Goal: Communication & Community: Share content

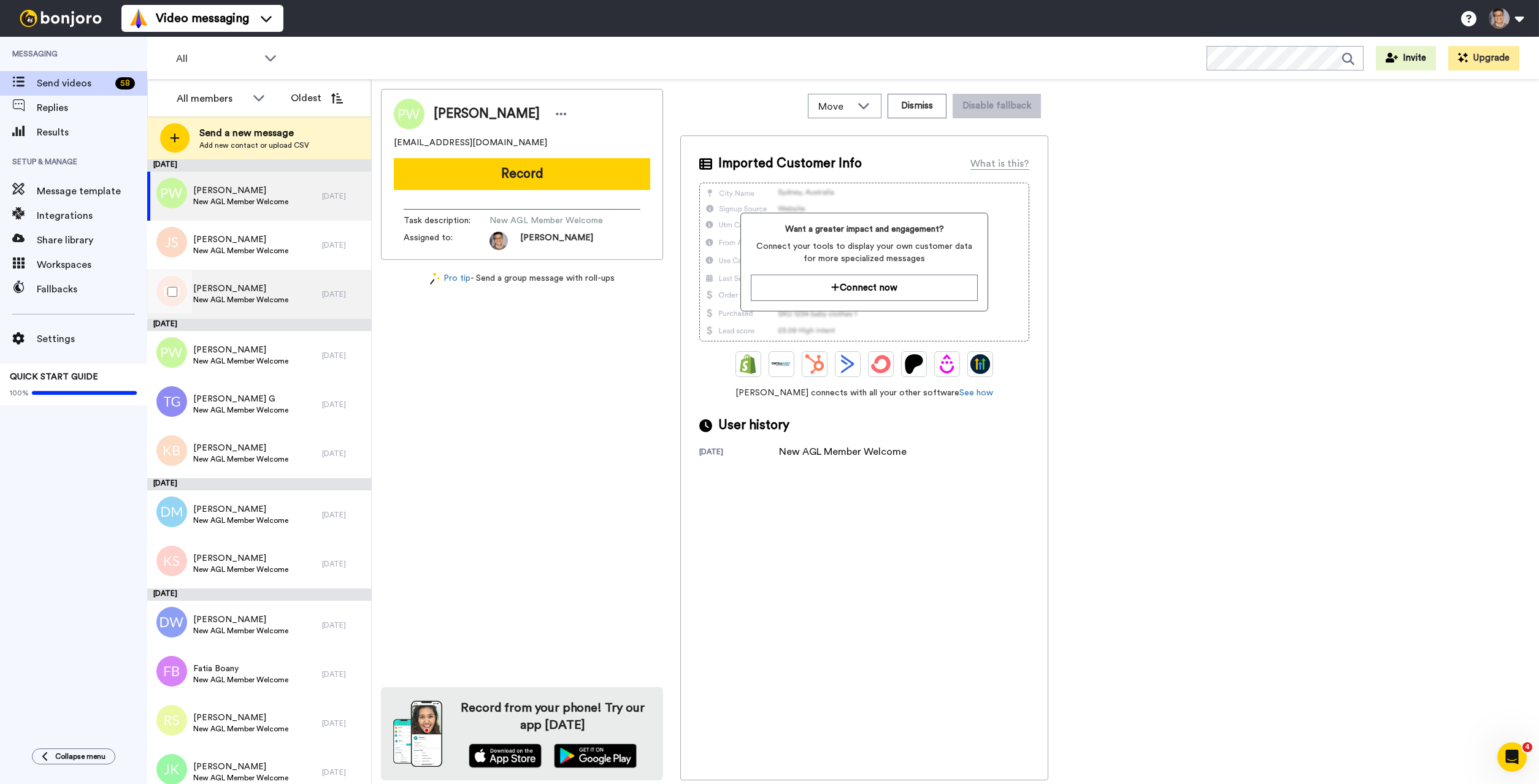
click at [299, 302] on div "[PERSON_NAME] New AGL Member Welcome" at bounding box center [235, 294] width 175 height 49
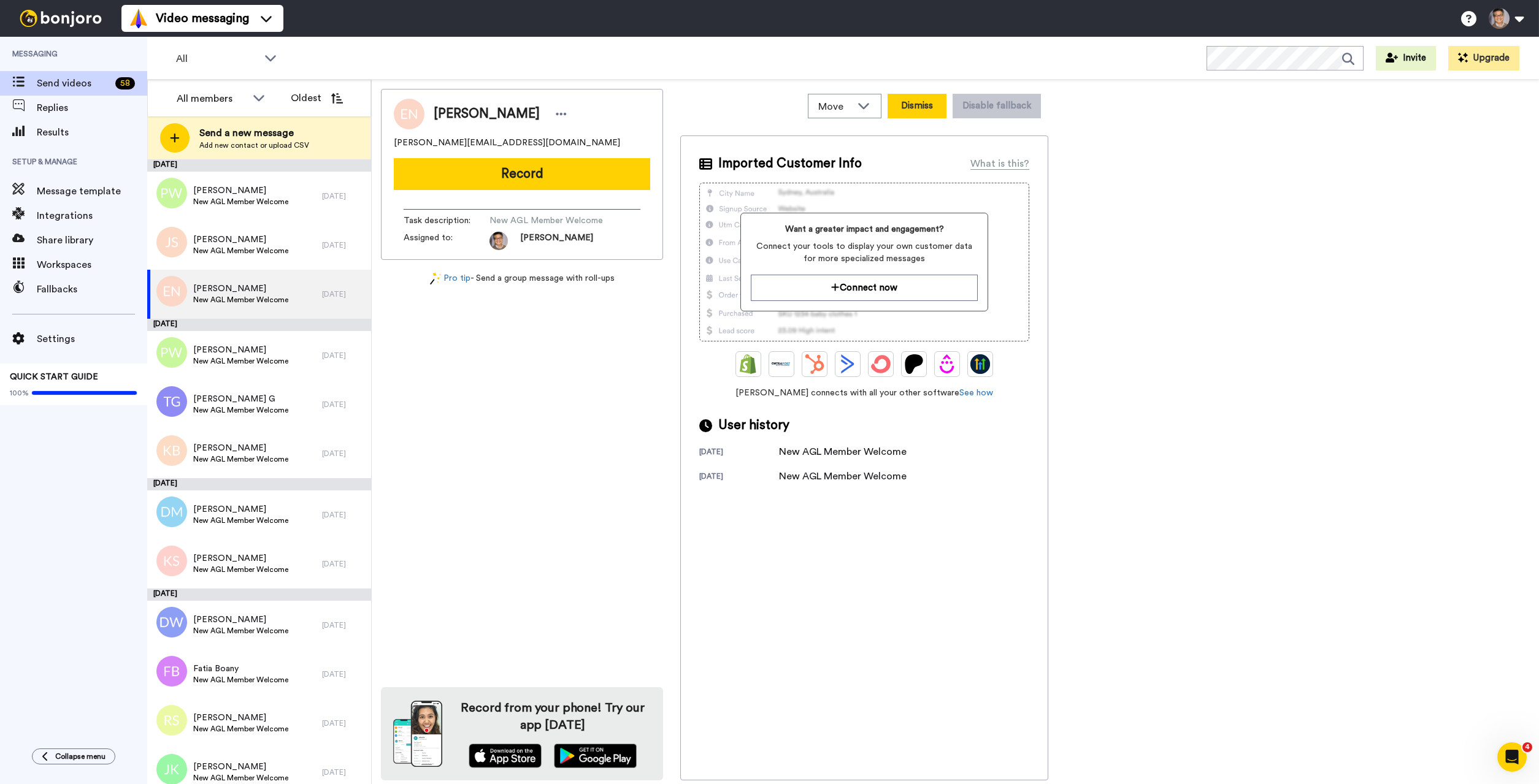
click at [914, 104] on button "Dismiss" at bounding box center [917, 105] width 59 height 24
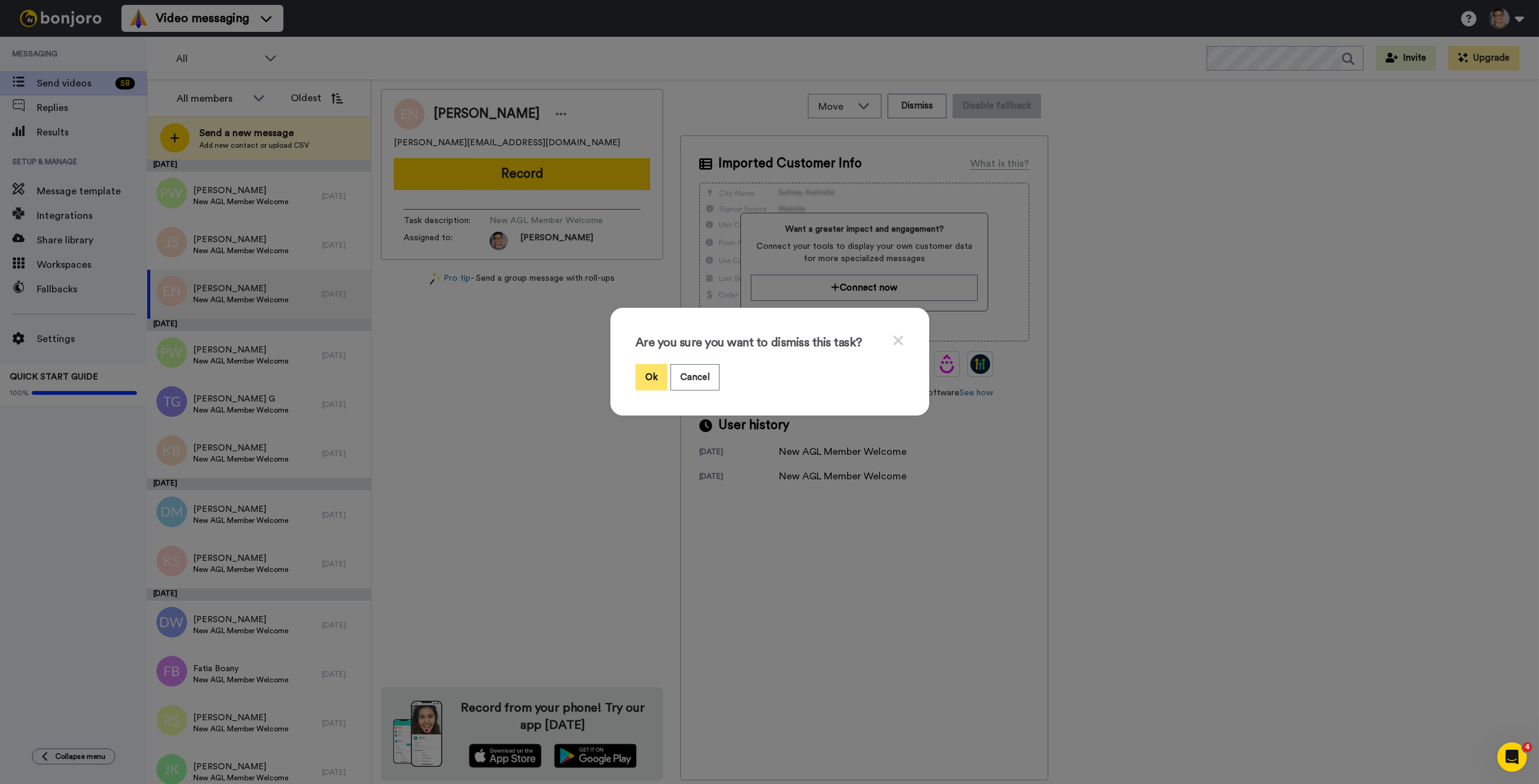
click at [651, 370] on button "Ok" at bounding box center [651, 377] width 32 height 26
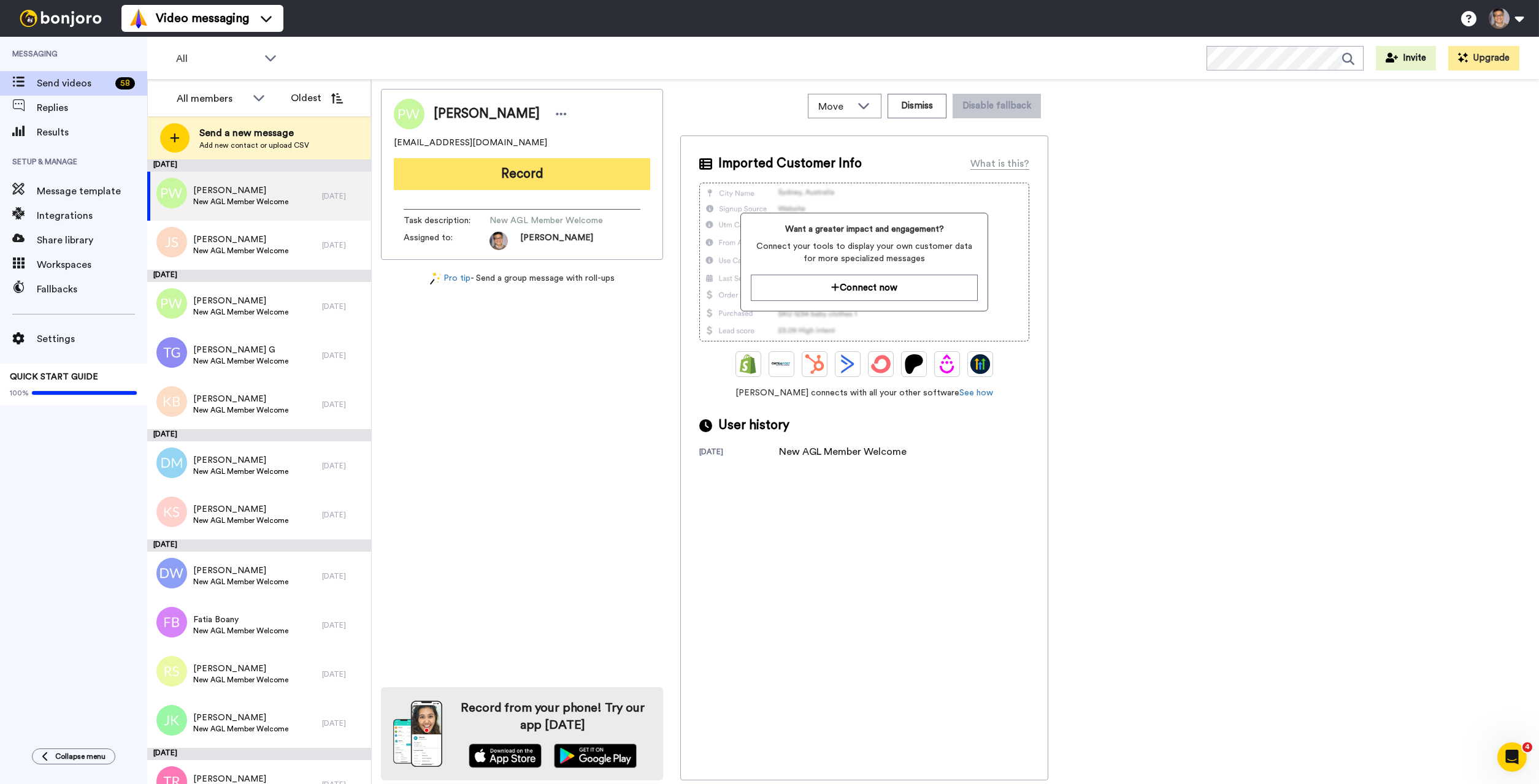
click at [536, 174] on button "Record" at bounding box center [522, 174] width 256 height 32
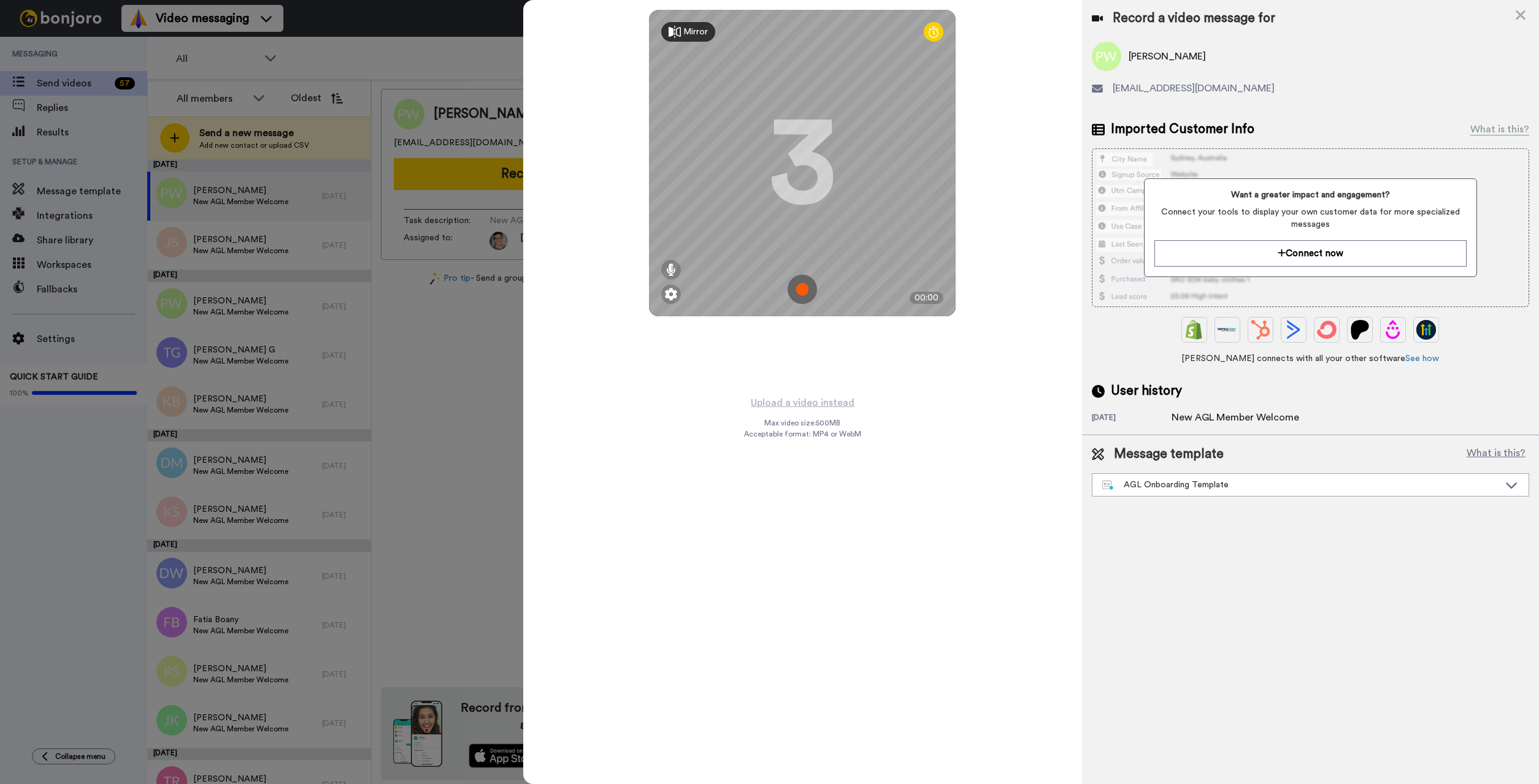
click at [807, 286] on img at bounding box center [802, 289] width 30 height 30
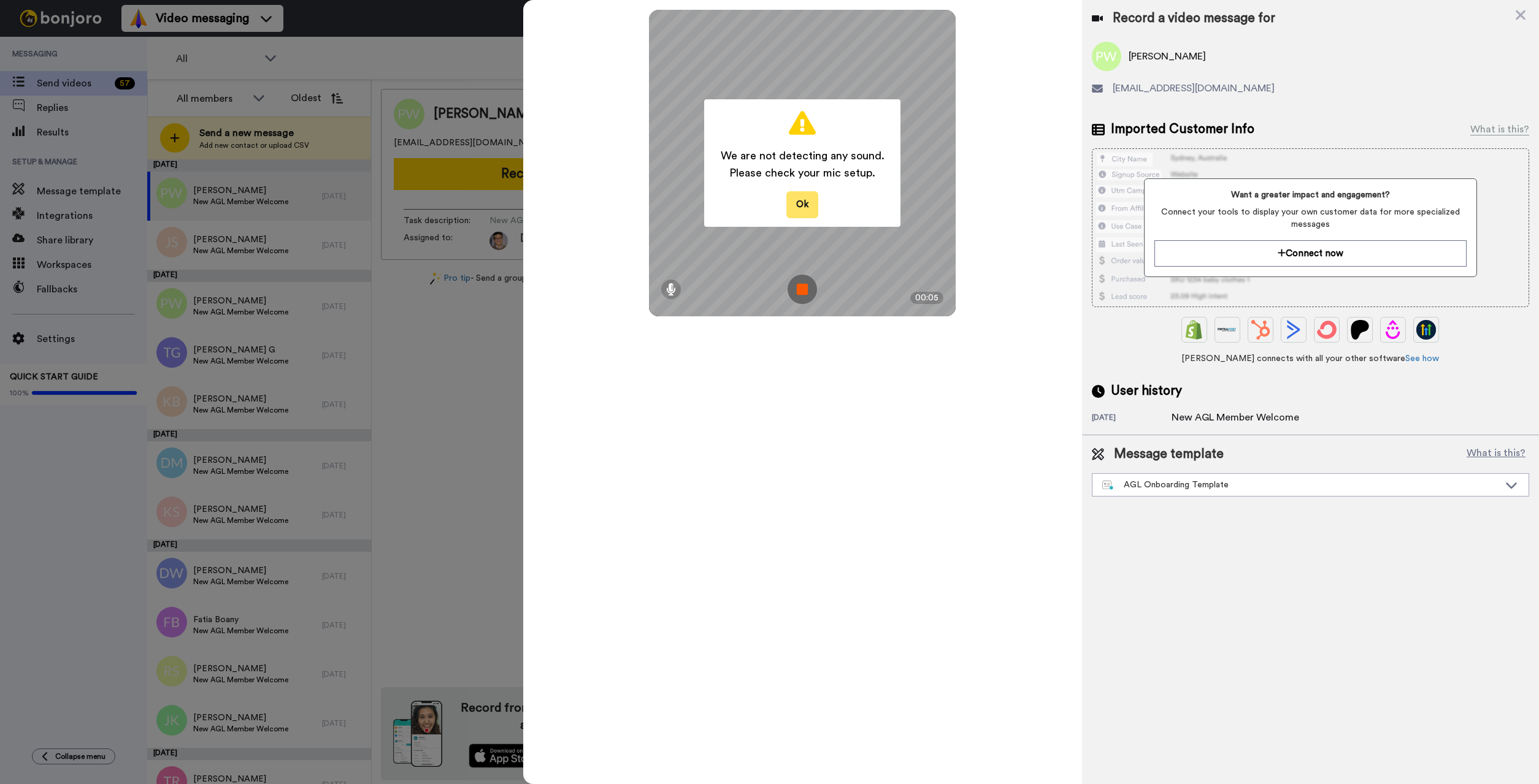
click at [806, 205] on button "Ok" at bounding box center [801, 204] width 32 height 26
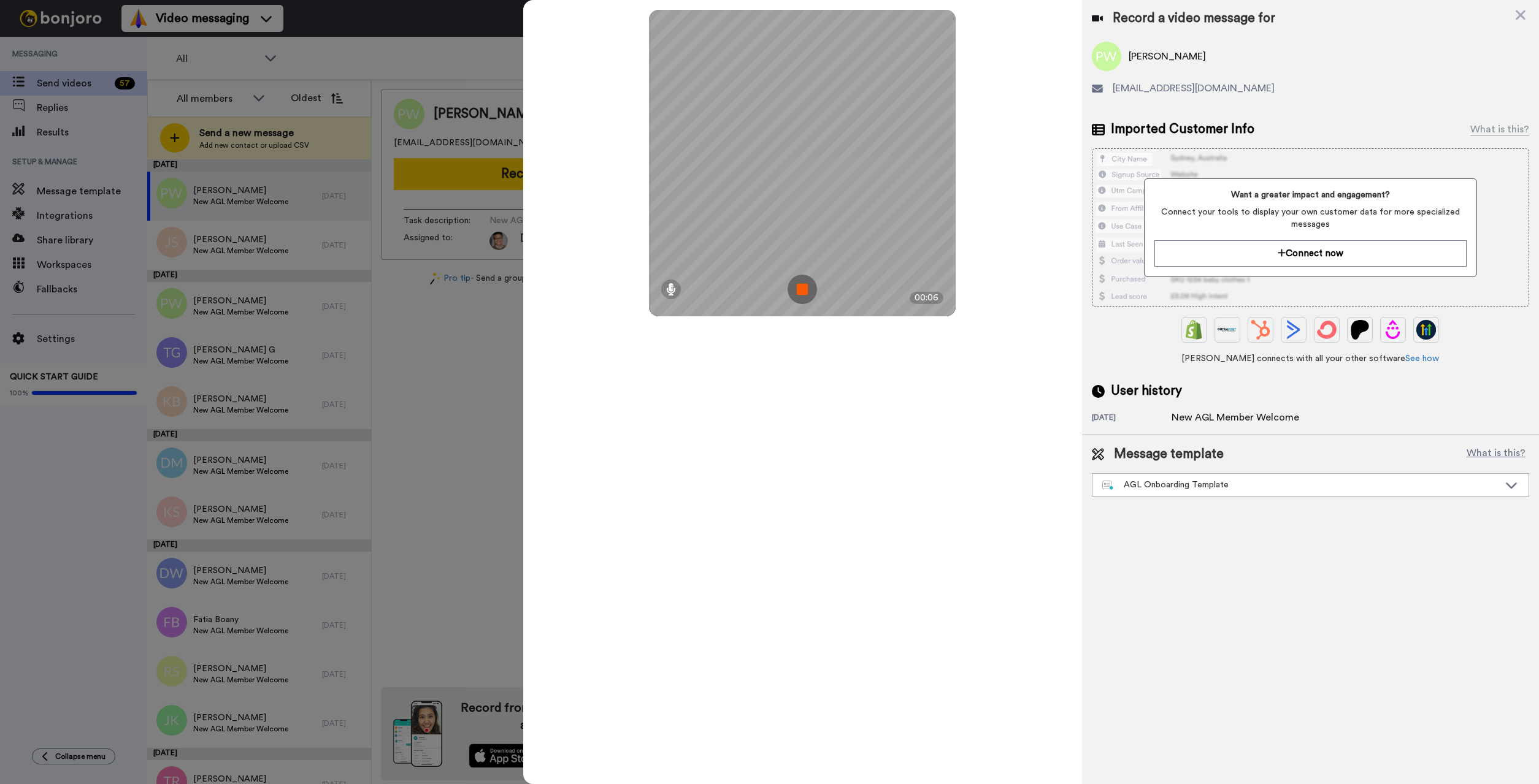
click at [805, 286] on img at bounding box center [802, 289] width 30 height 30
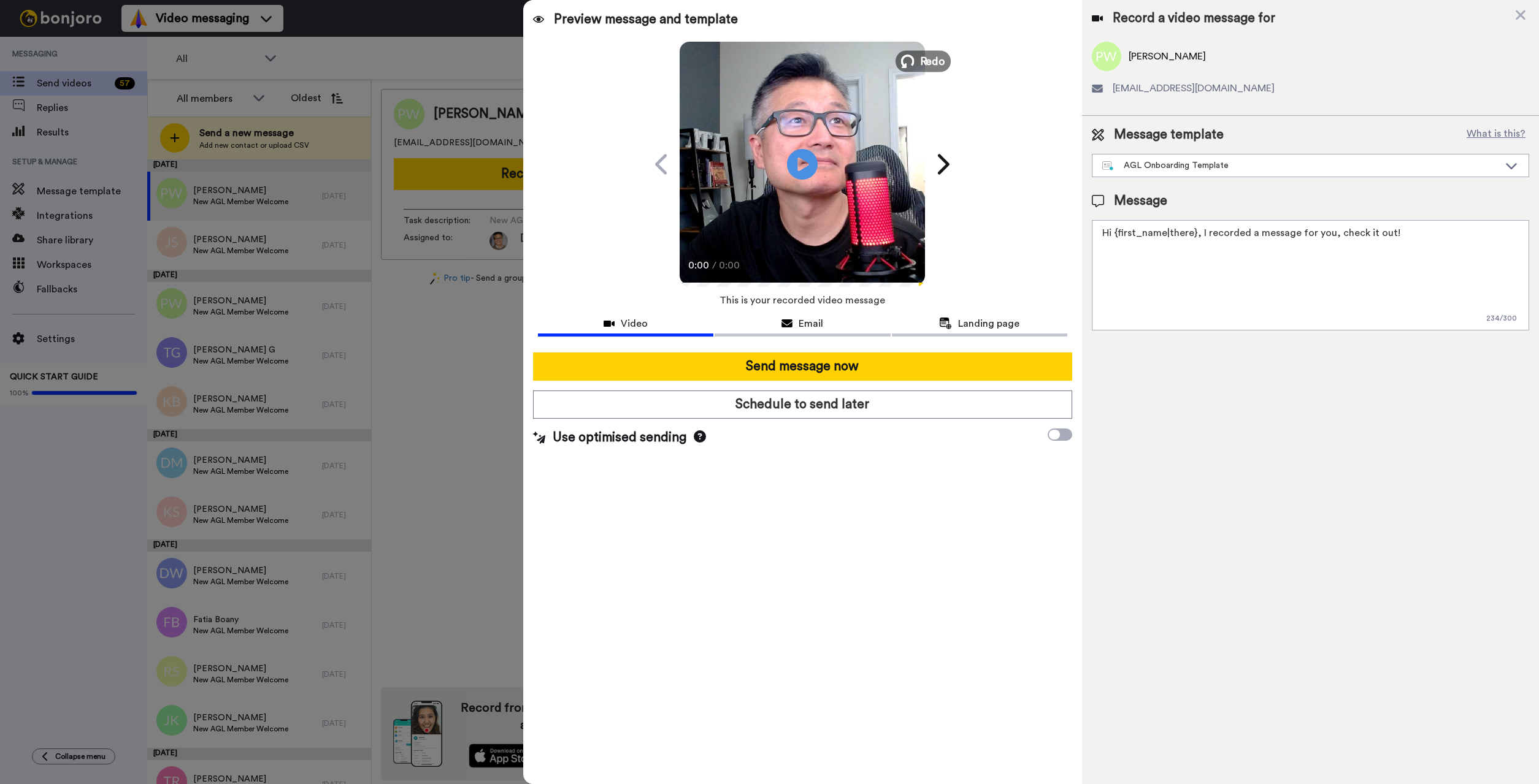
click at [936, 64] on span "Redo" at bounding box center [932, 61] width 26 height 16
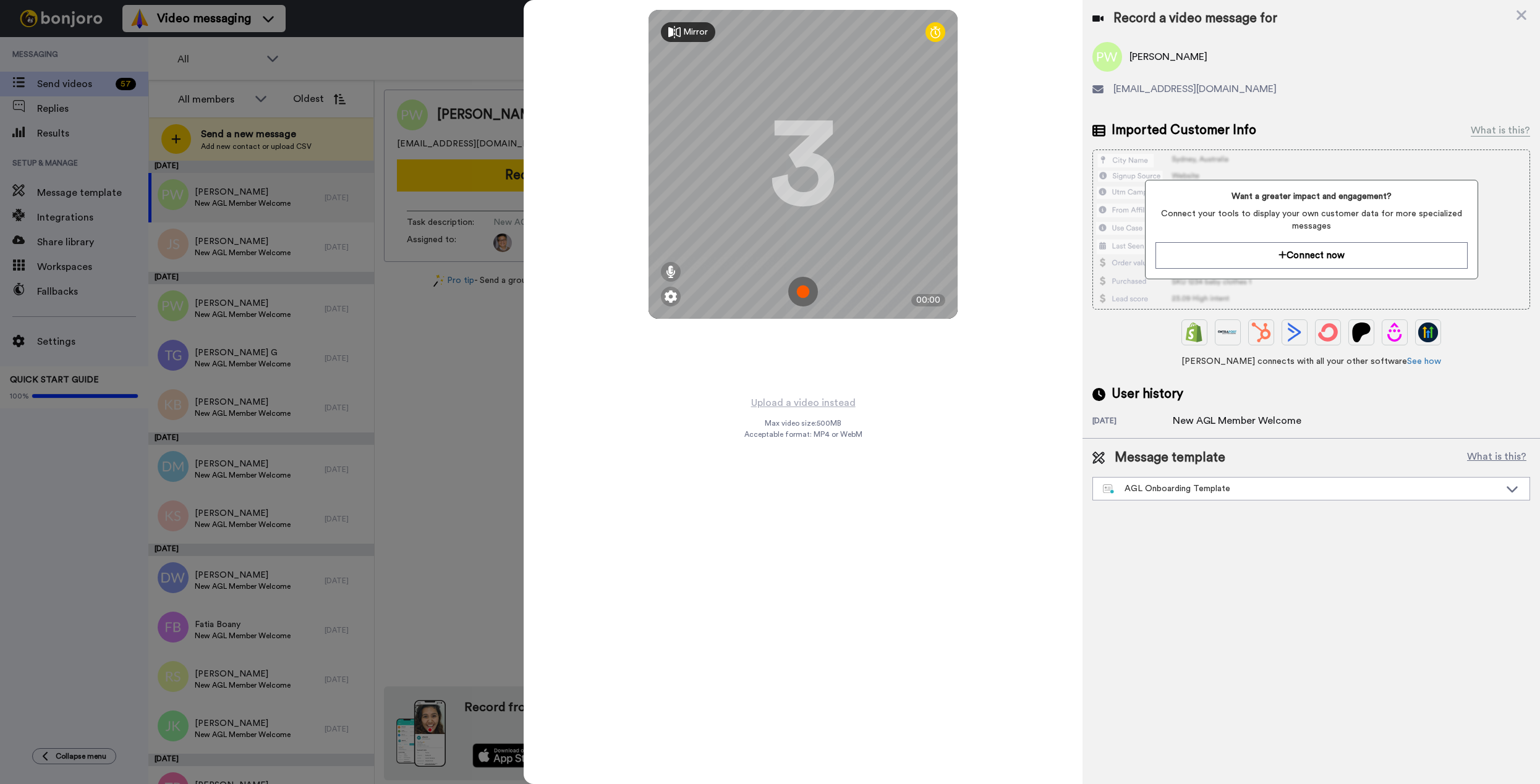
click at [808, 295] on img at bounding box center [803, 291] width 30 height 30
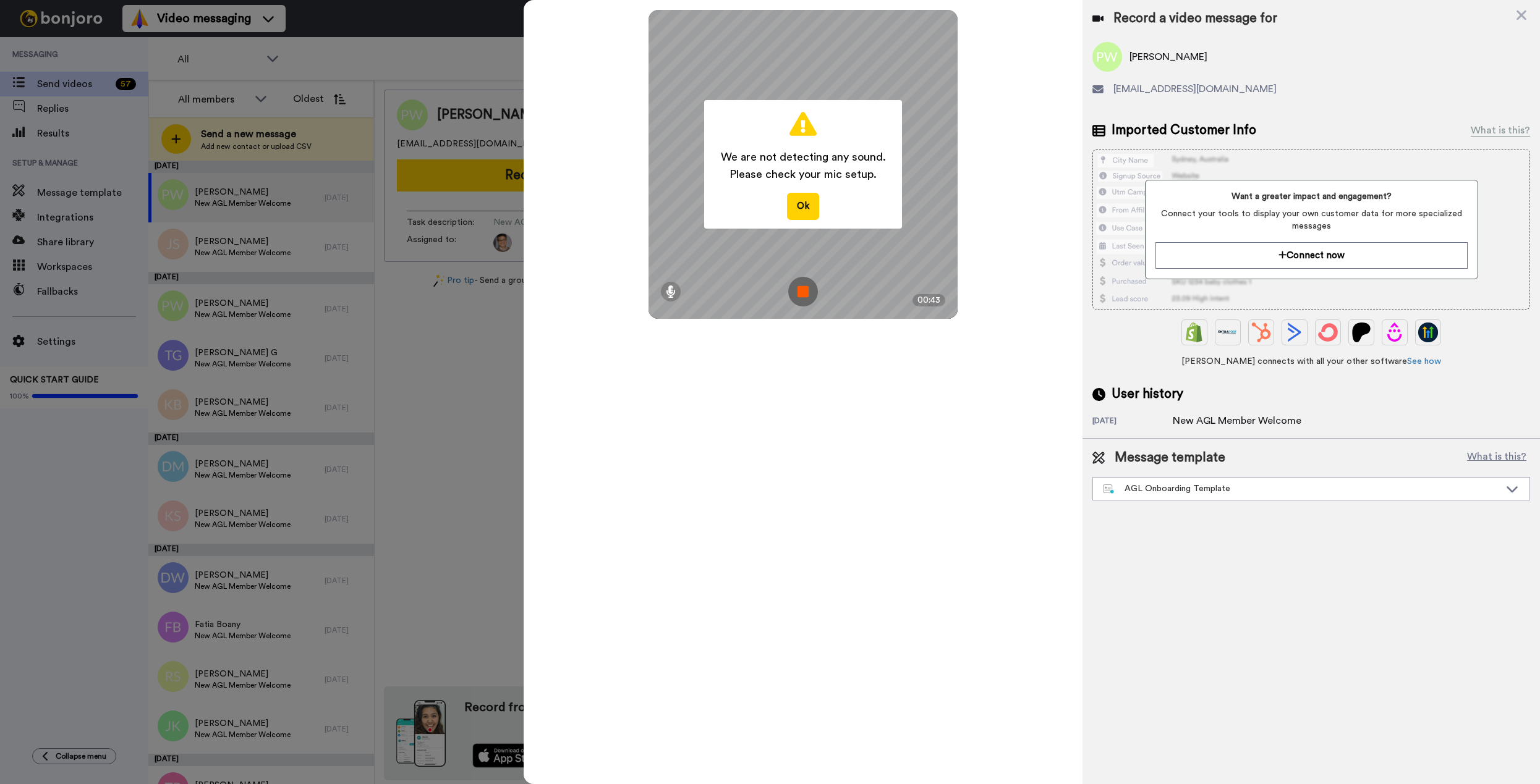
click at [808, 295] on img at bounding box center [803, 291] width 30 height 30
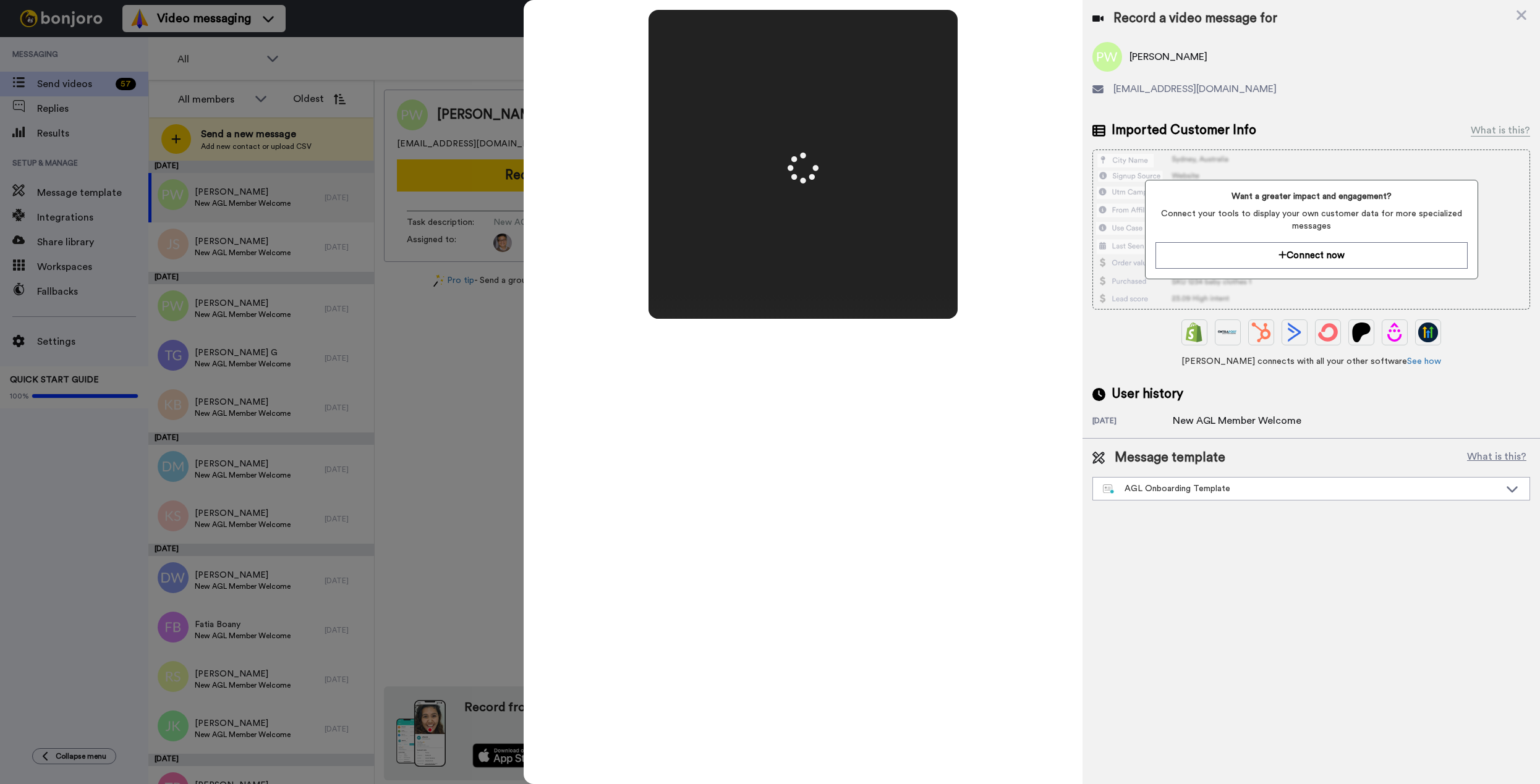
click at [749, 146] on video at bounding box center [803, 164] width 618 height 309
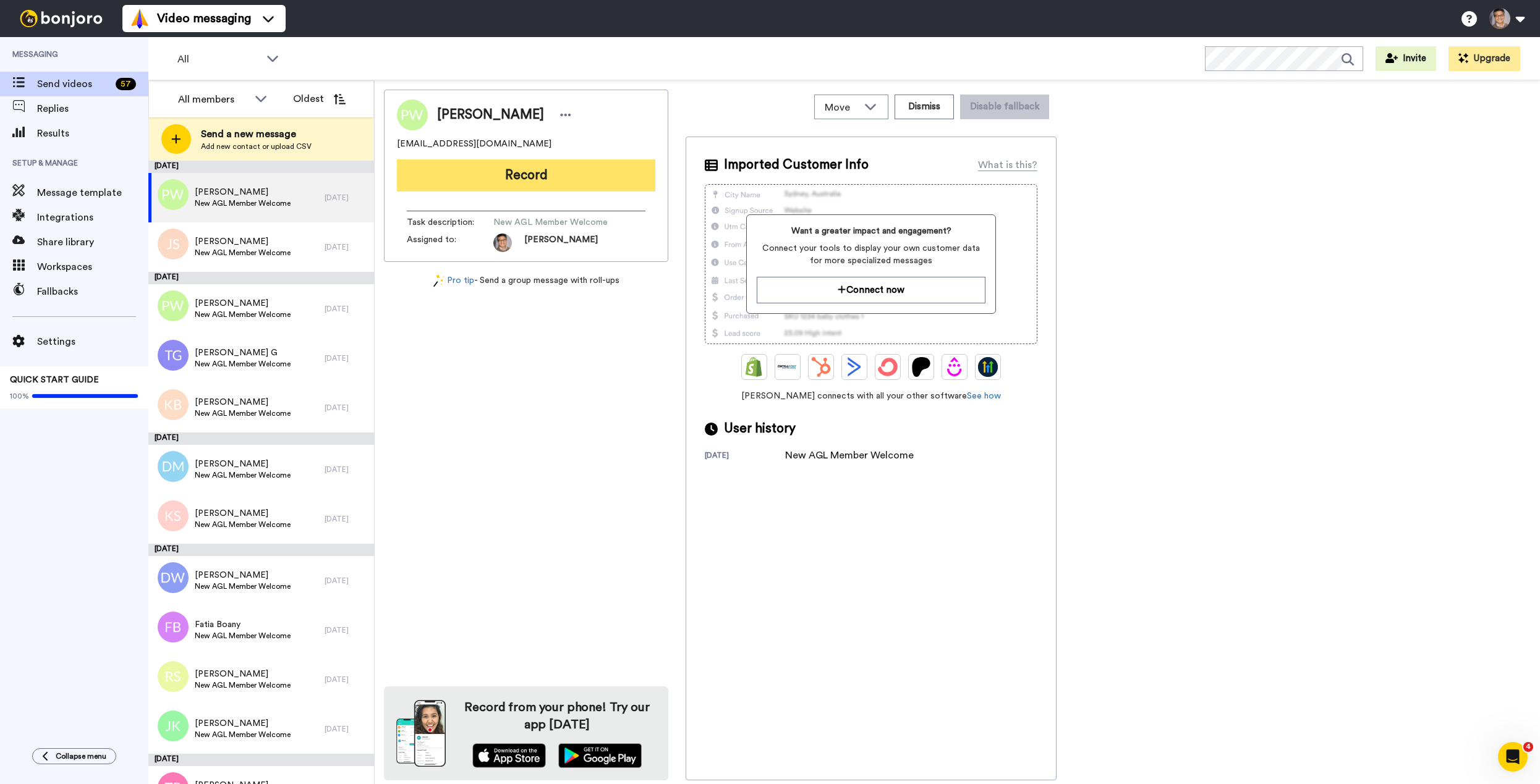
click at [606, 174] on button "Record" at bounding box center [526, 175] width 258 height 32
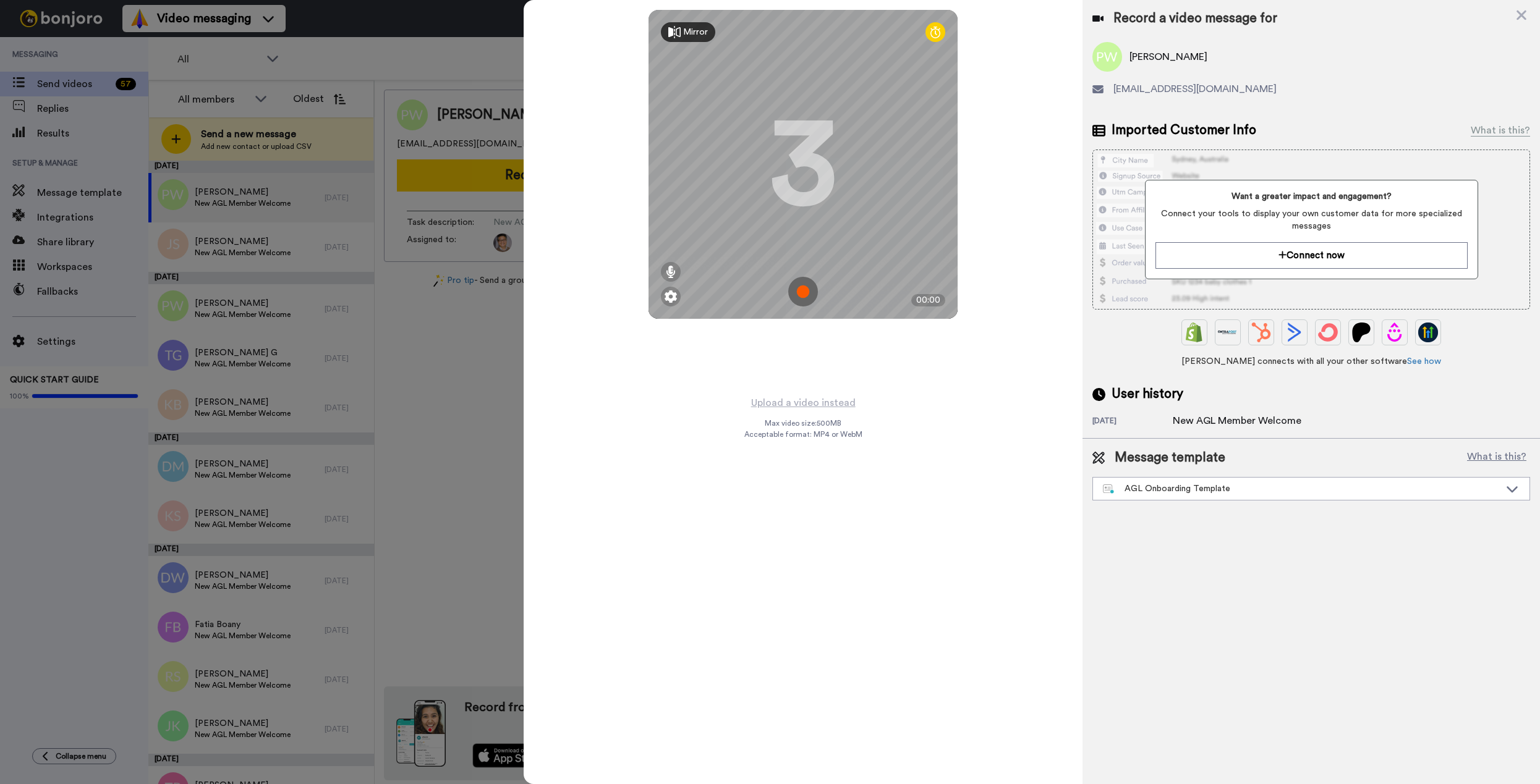
click at [801, 291] on img at bounding box center [803, 291] width 30 height 30
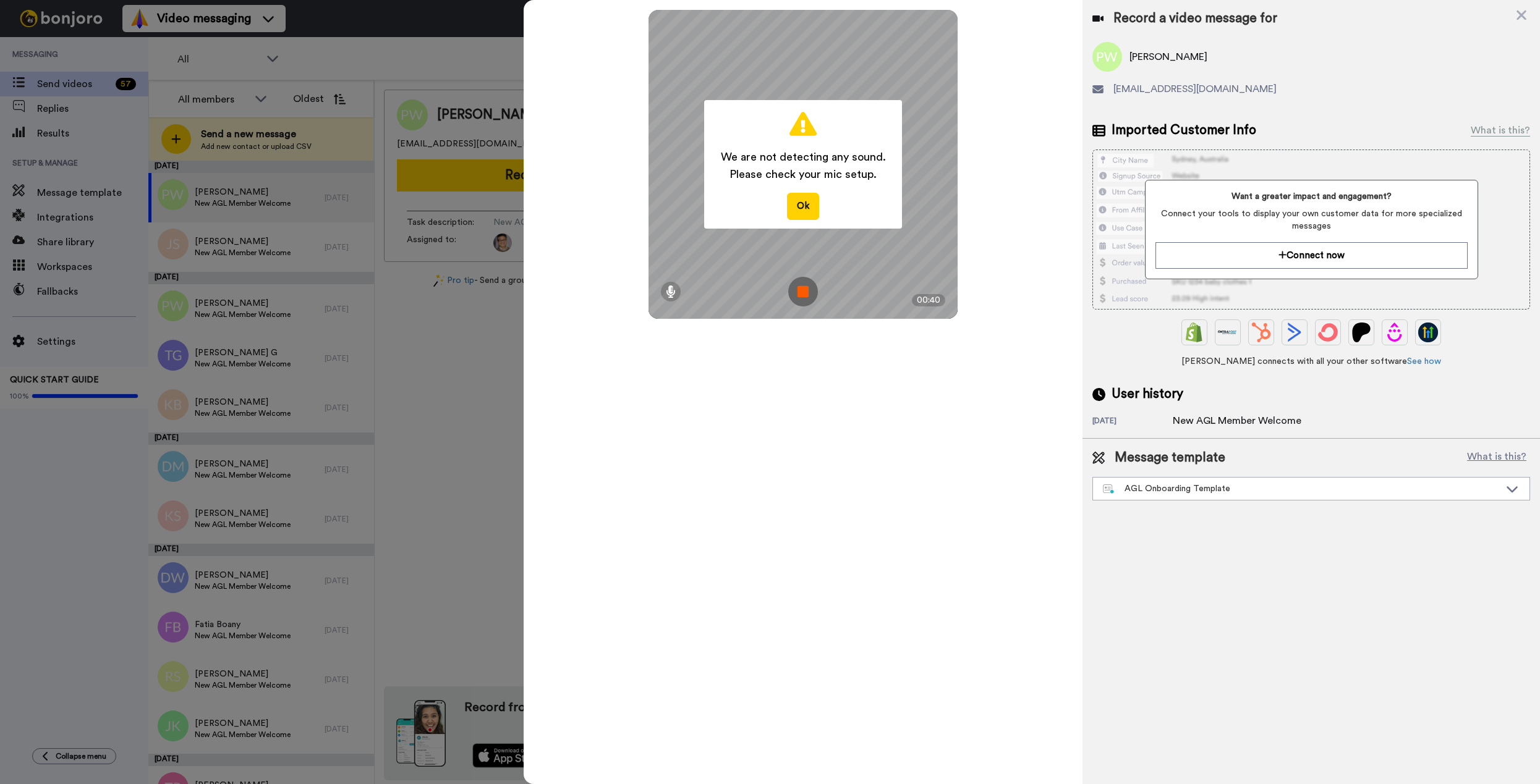
click at [801, 291] on img at bounding box center [803, 291] width 30 height 30
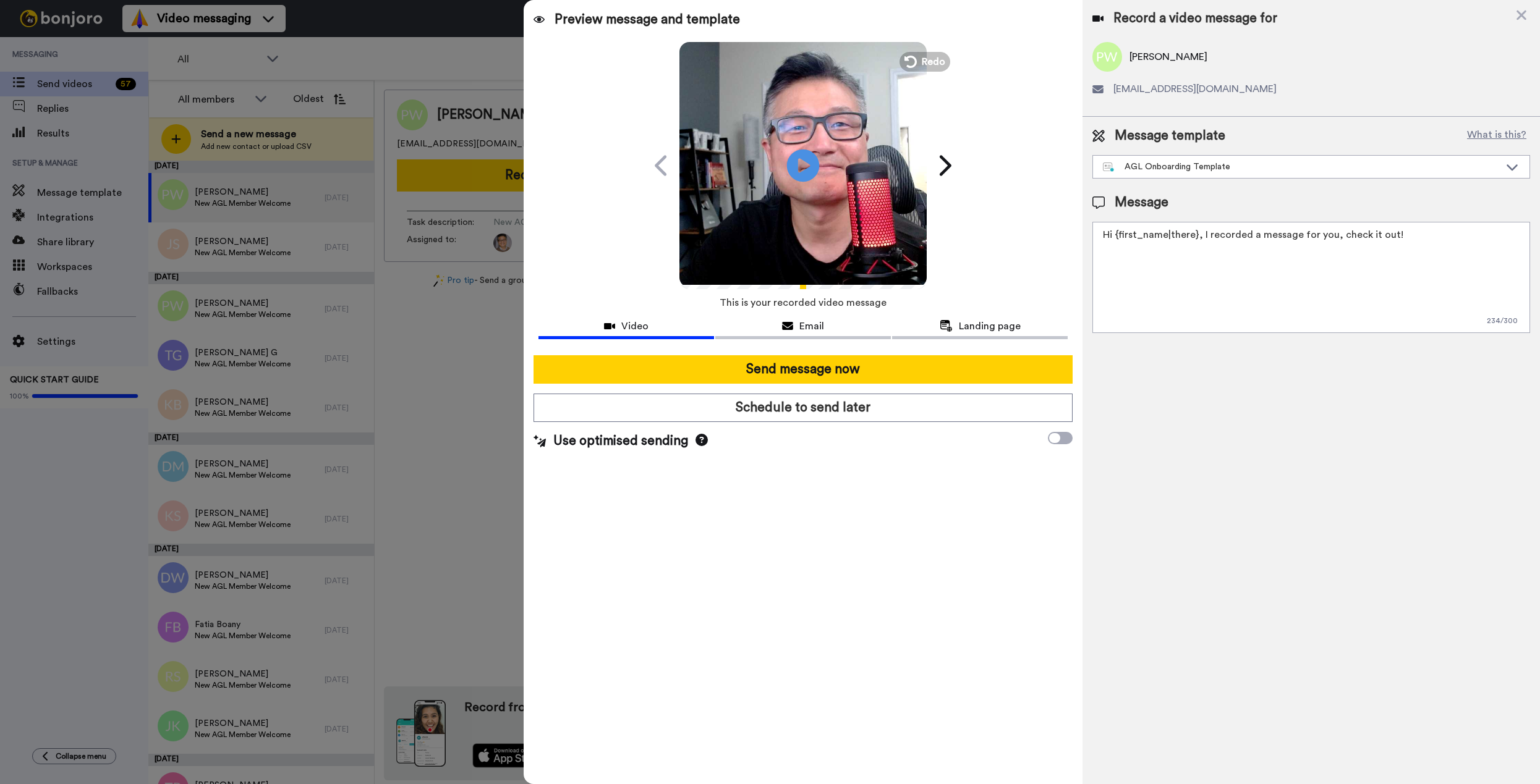
click at [805, 163] on icon "Play/Pause" at bounding box center [803, 165] width 33 height 59
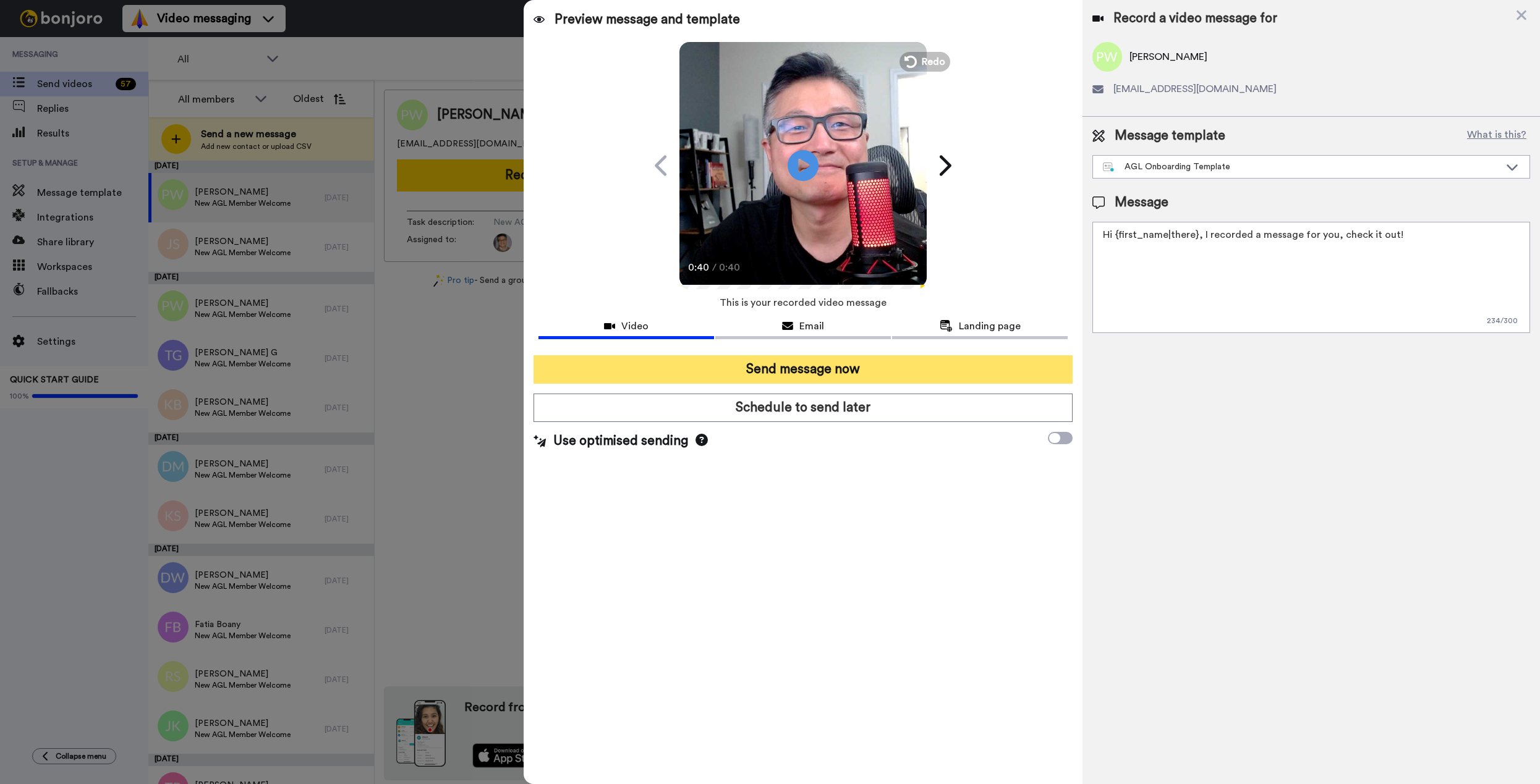
click at [818, 372] on button "Send message now" at bounding box center [803, 369] width 539 height 28
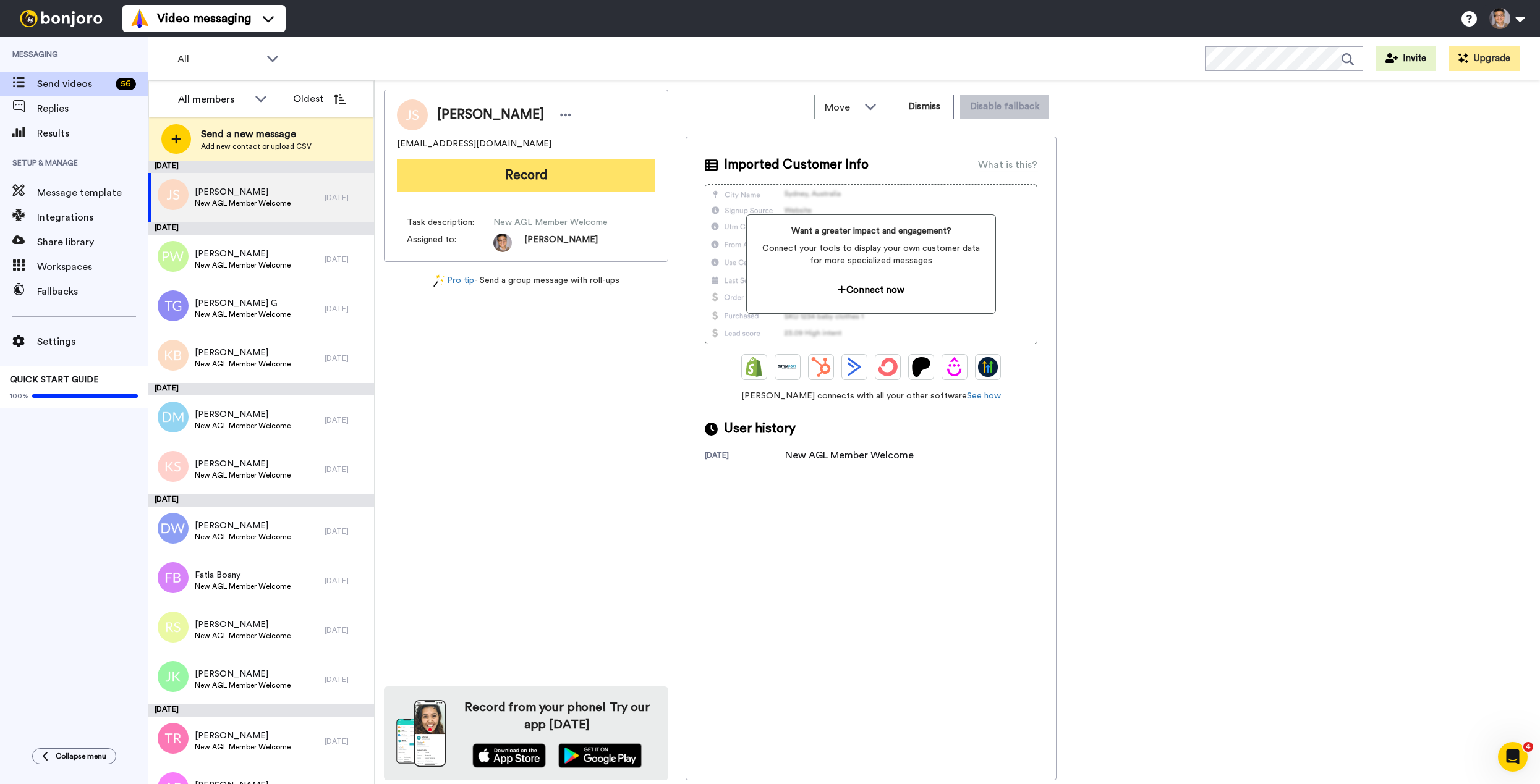
click at [500, 170] on button "Record" at bounding box center [526, 175] width 258 height 32
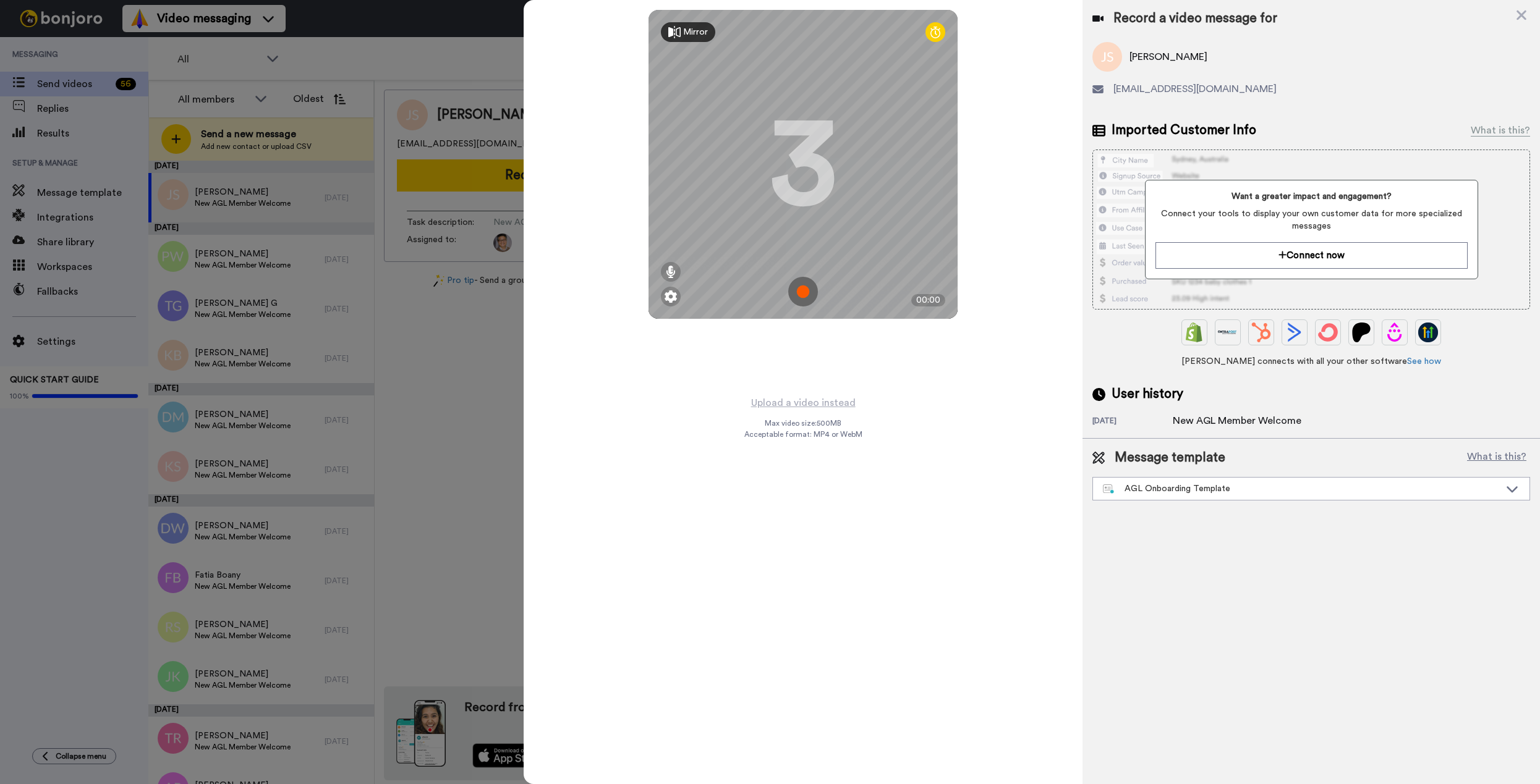
click at [803, 288] on img at bounding box center [803, 291] width 30 height 30
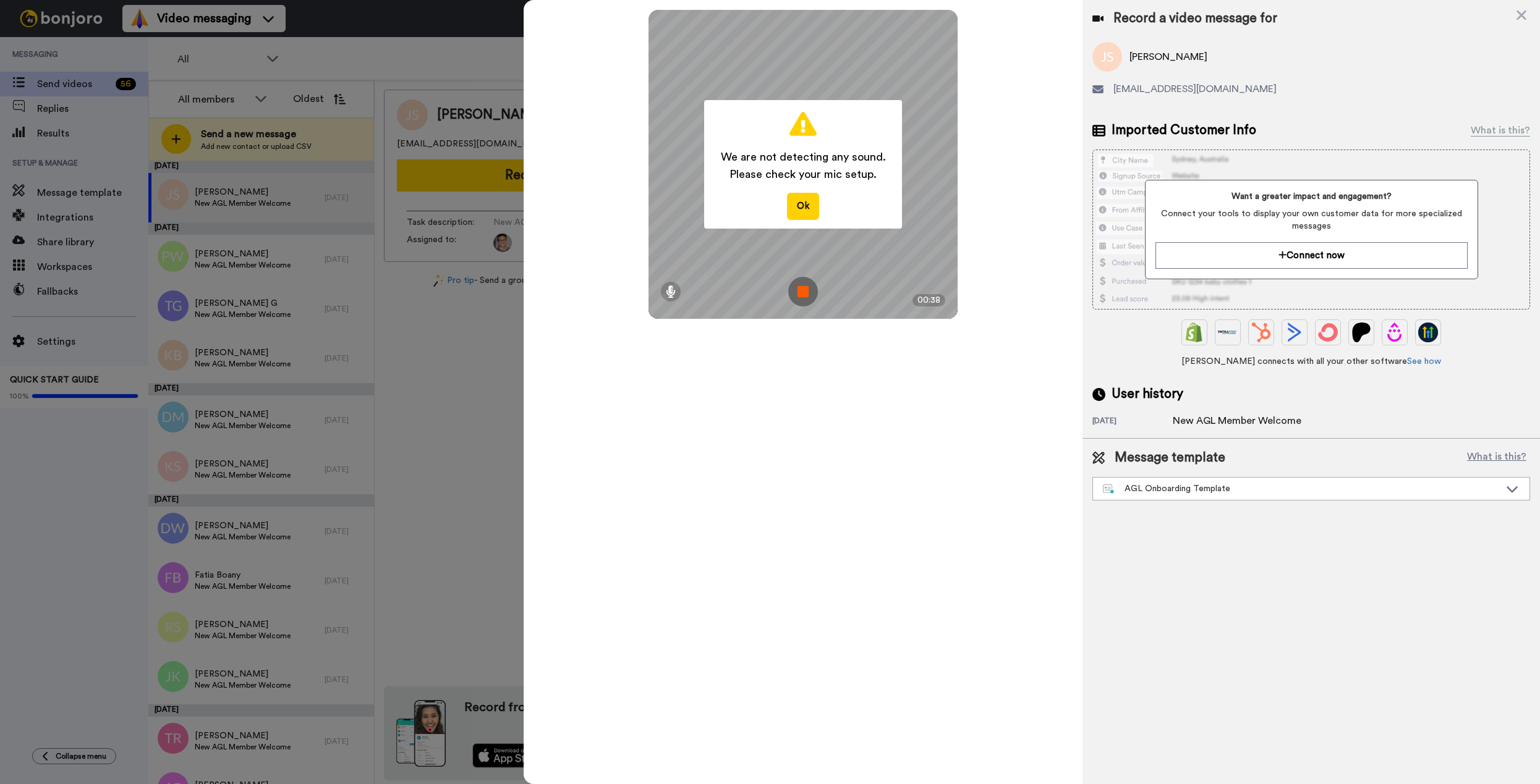
click img
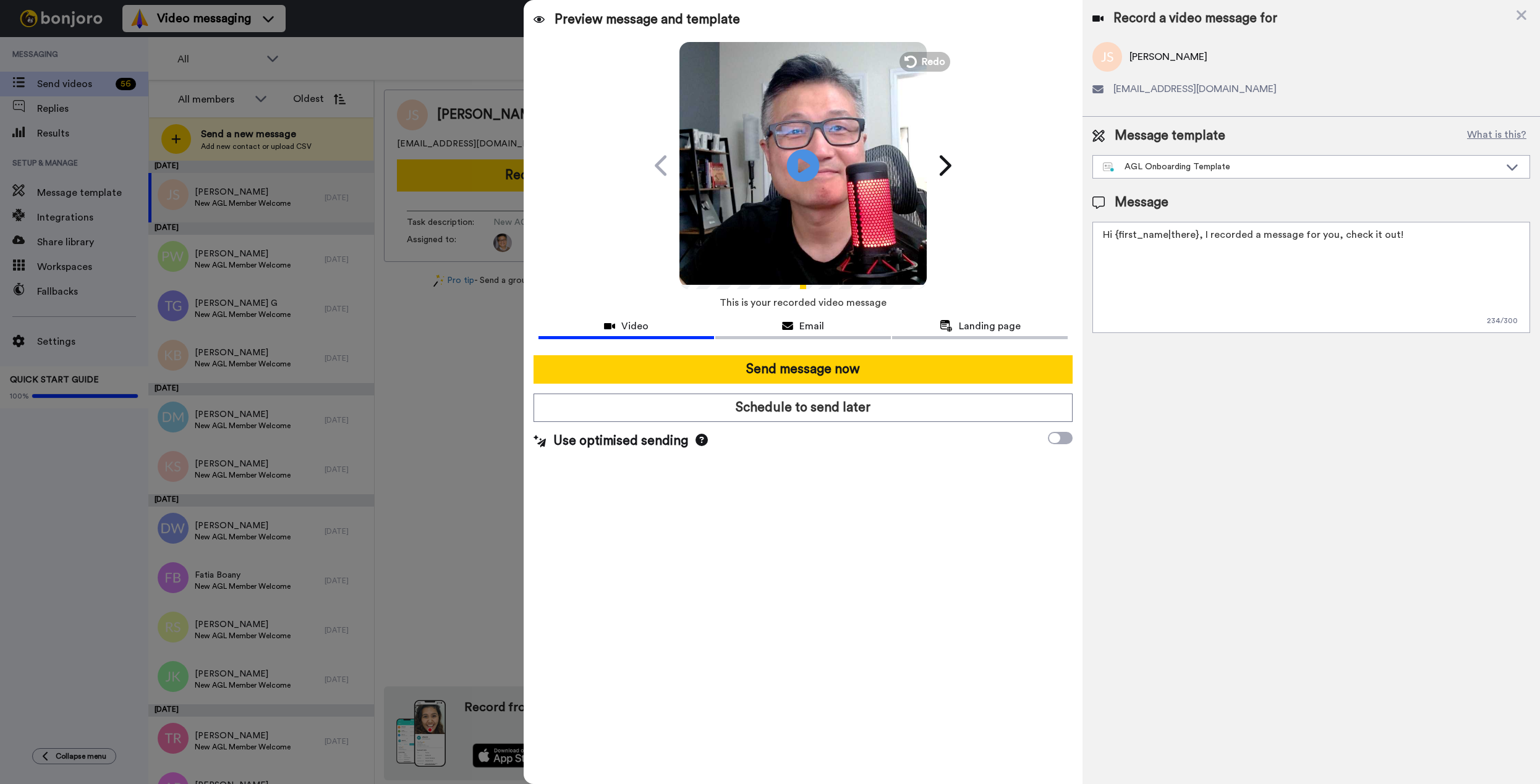
click icon
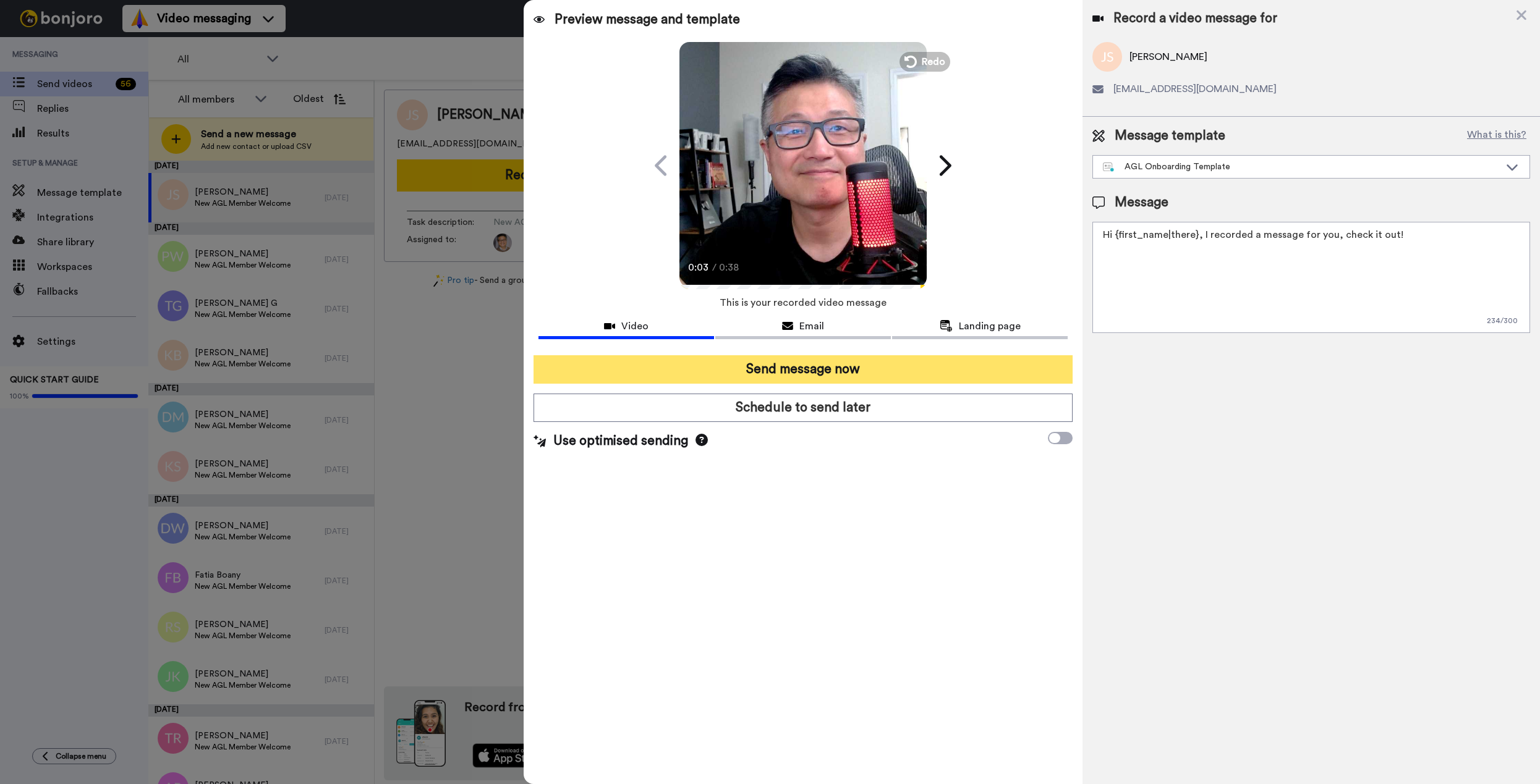
click button "Send message now"
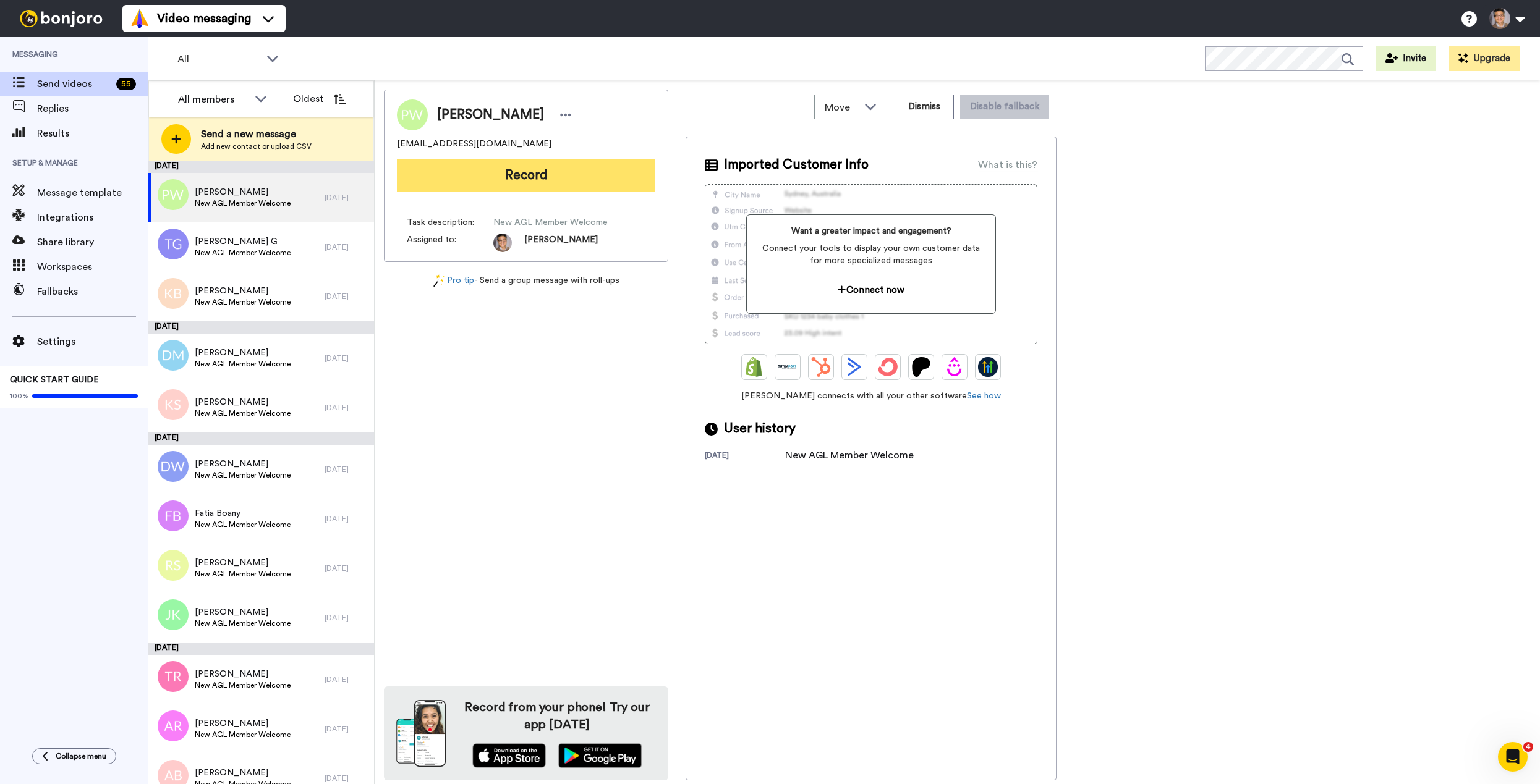
click at [561, 175] on button "Record" at bounding box center [526, 175] width 258 height 32
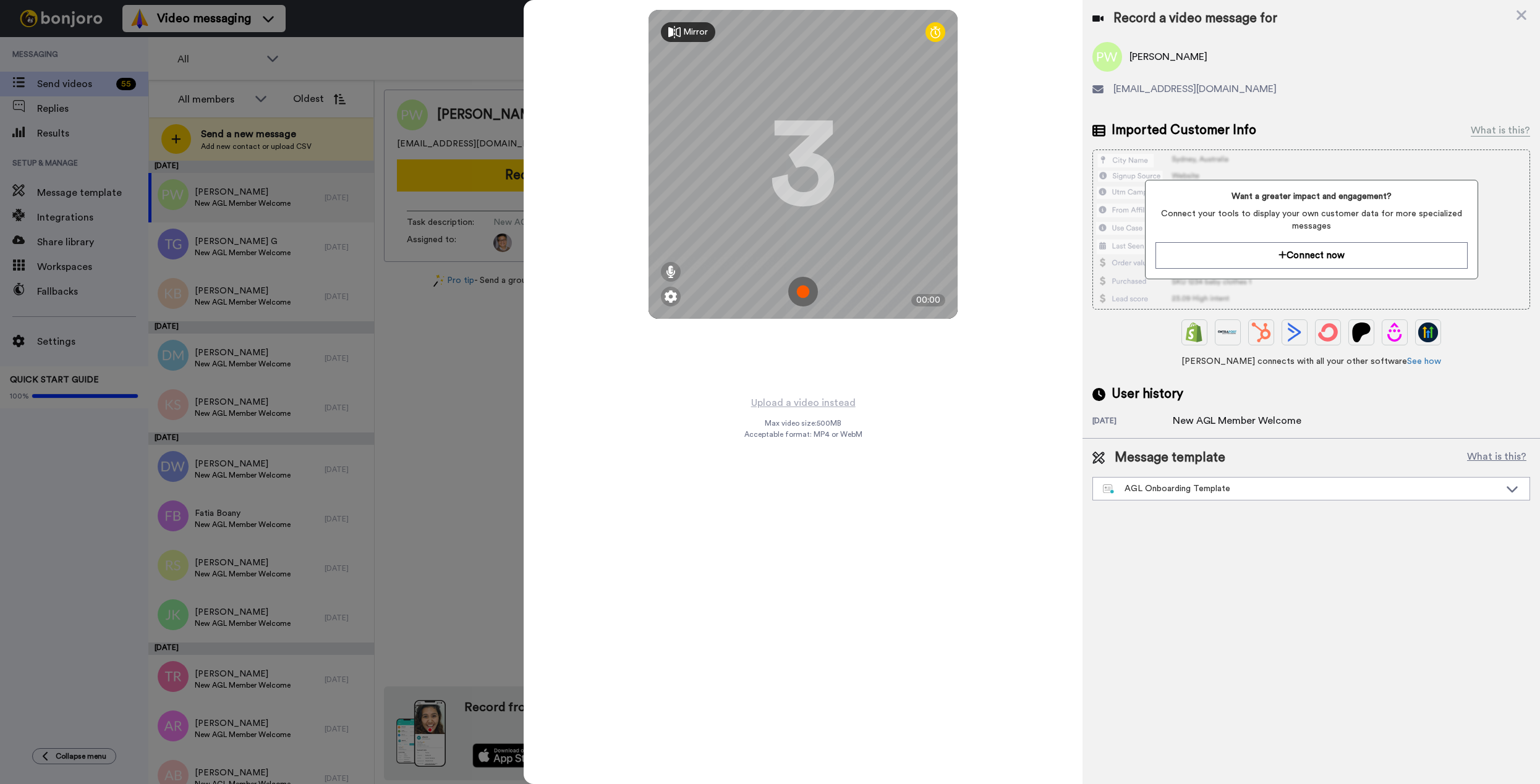
click at [808, 286] on img at bounding box center [803, 291] width 30 height 30
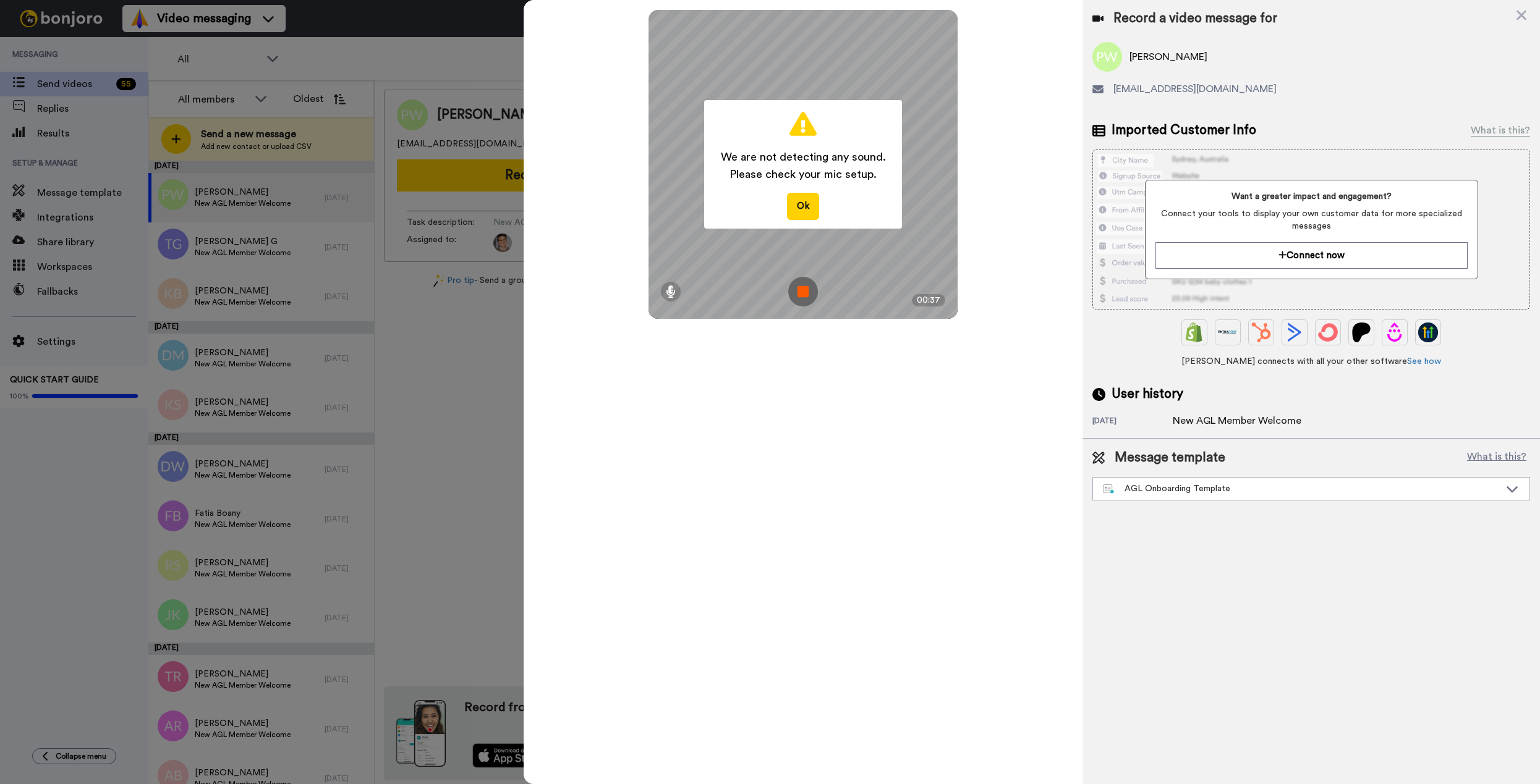
click at [808, 286] on img at bounding box center [803, 291] width 30 height 30
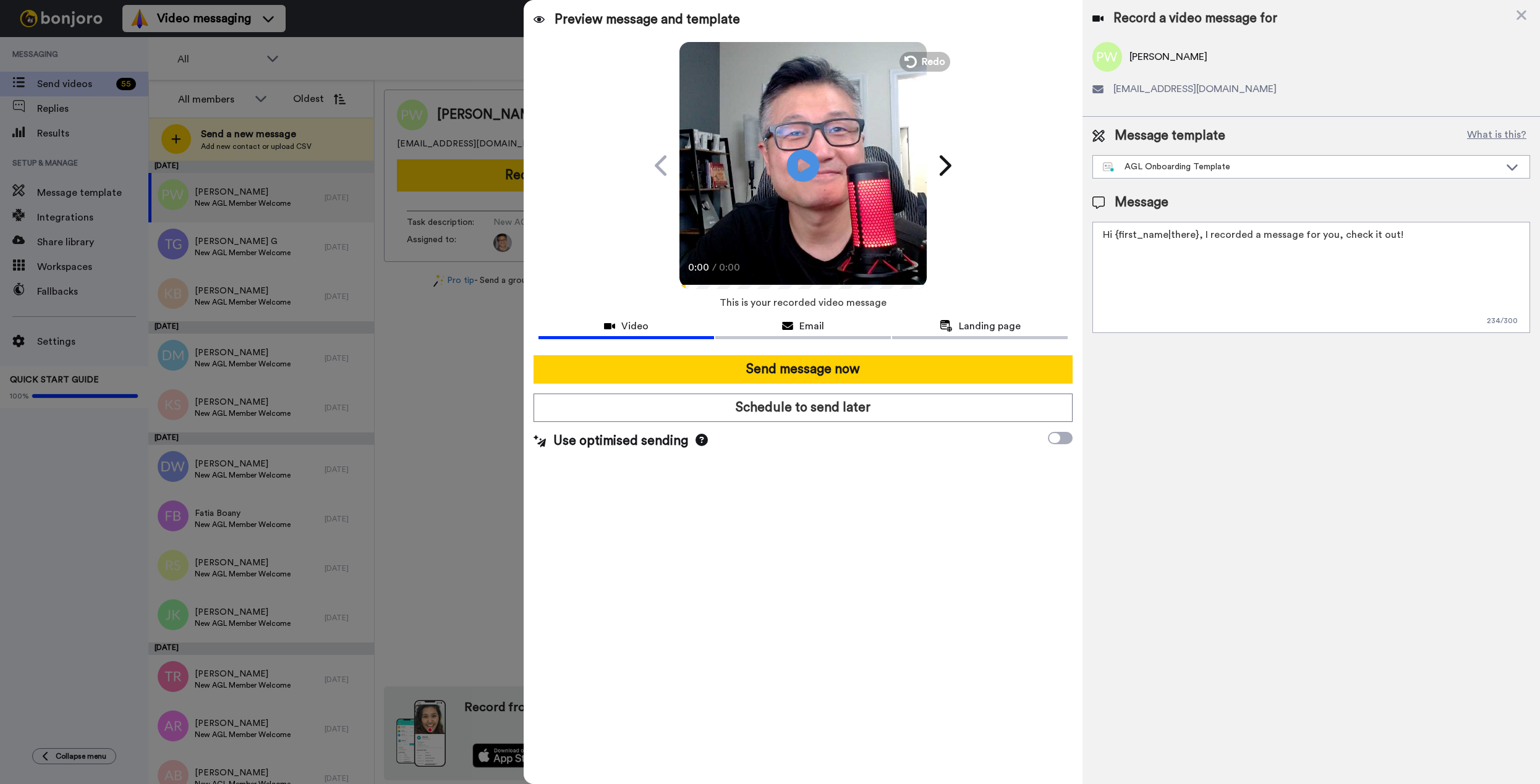
click at [802, 164] on icon "Play/Pause" at bounding box center [803, 165] width 33 height 59
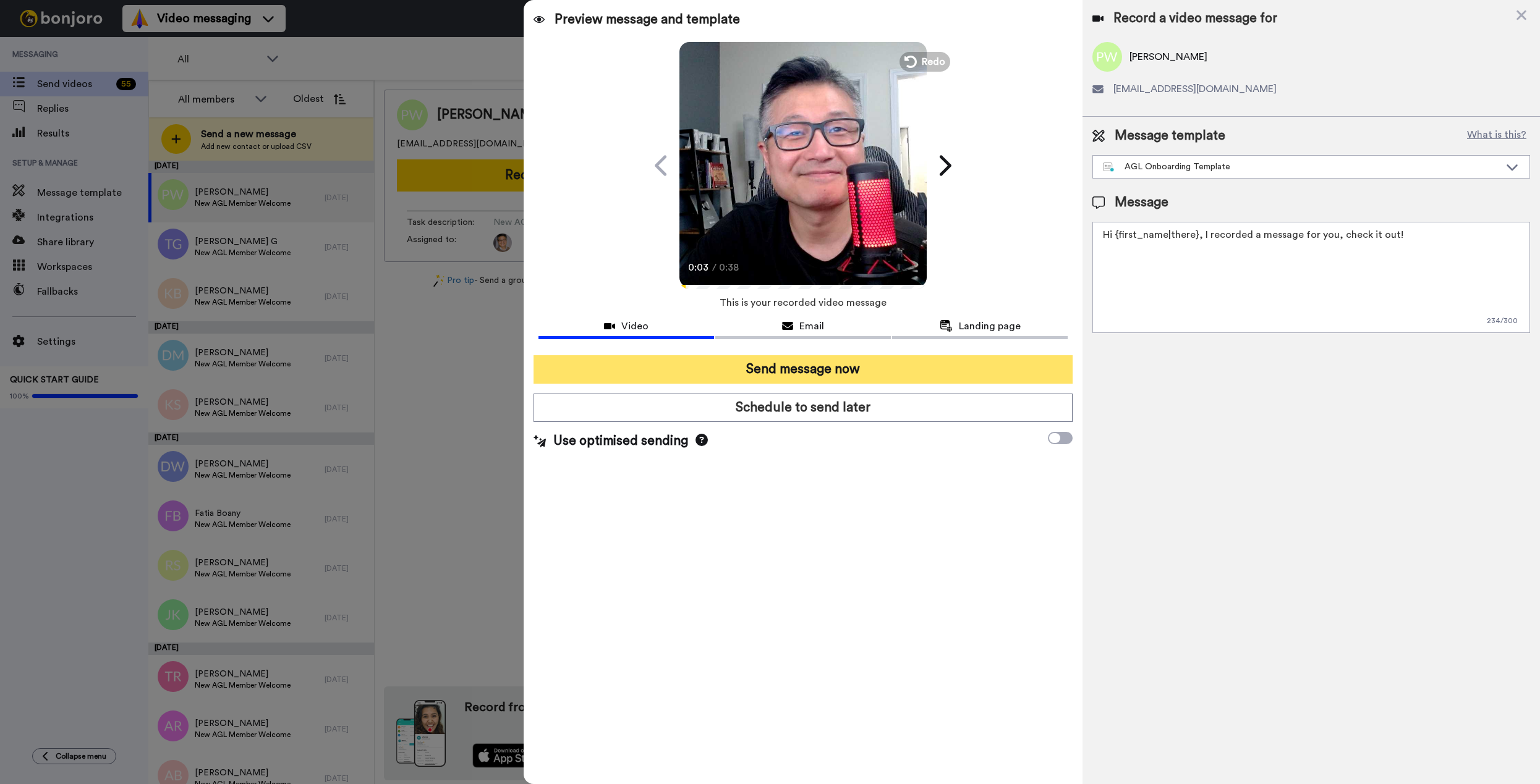
click at [770, 372] on button "Send message now" at bounding box center [803, 369] width 539 height 28
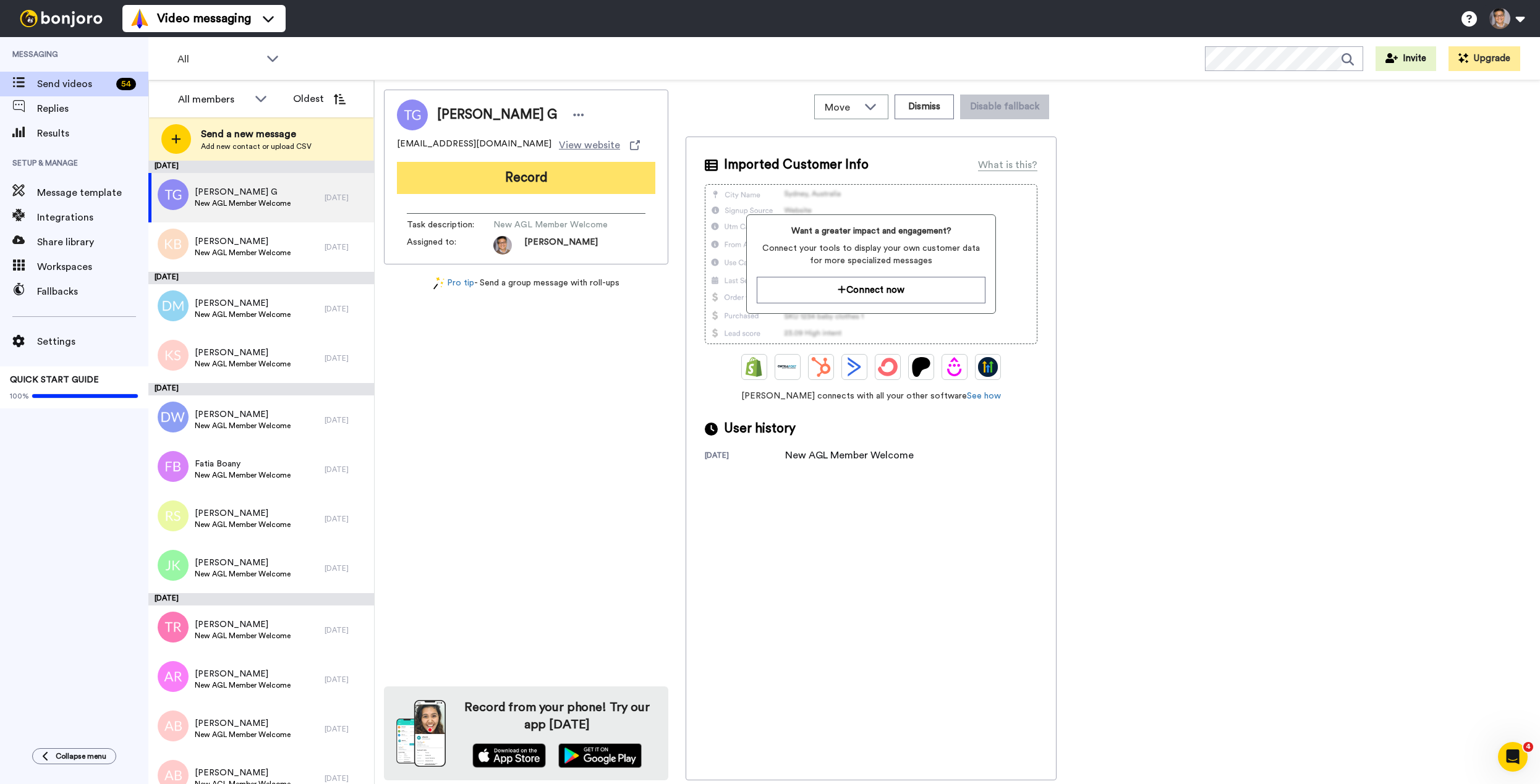
click at [535, 184] on button "Record" at bounding box center [526, 178] width 258 height 32
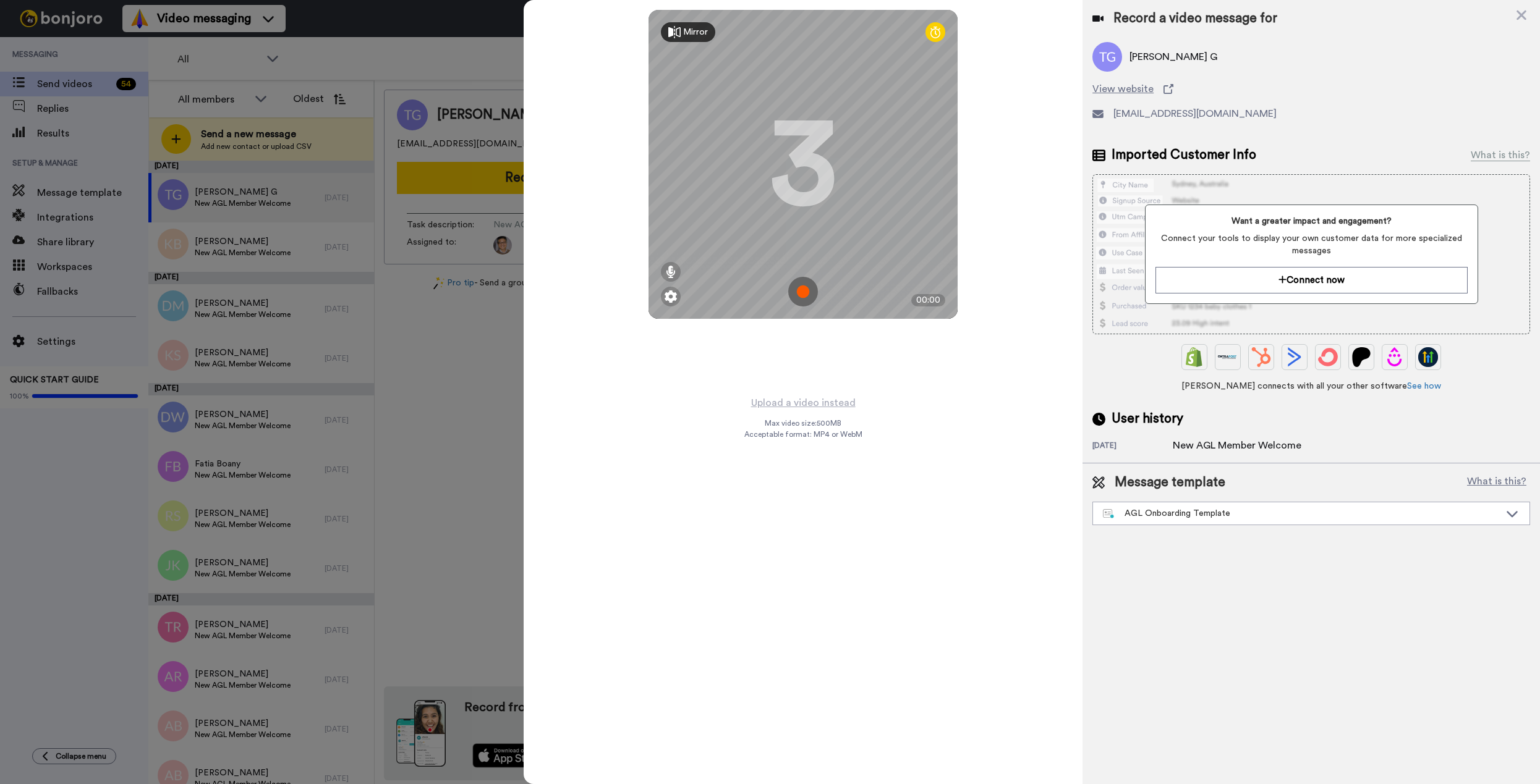
click at [801, 289] on img at bounding box center [803, 291] width 30 height 30
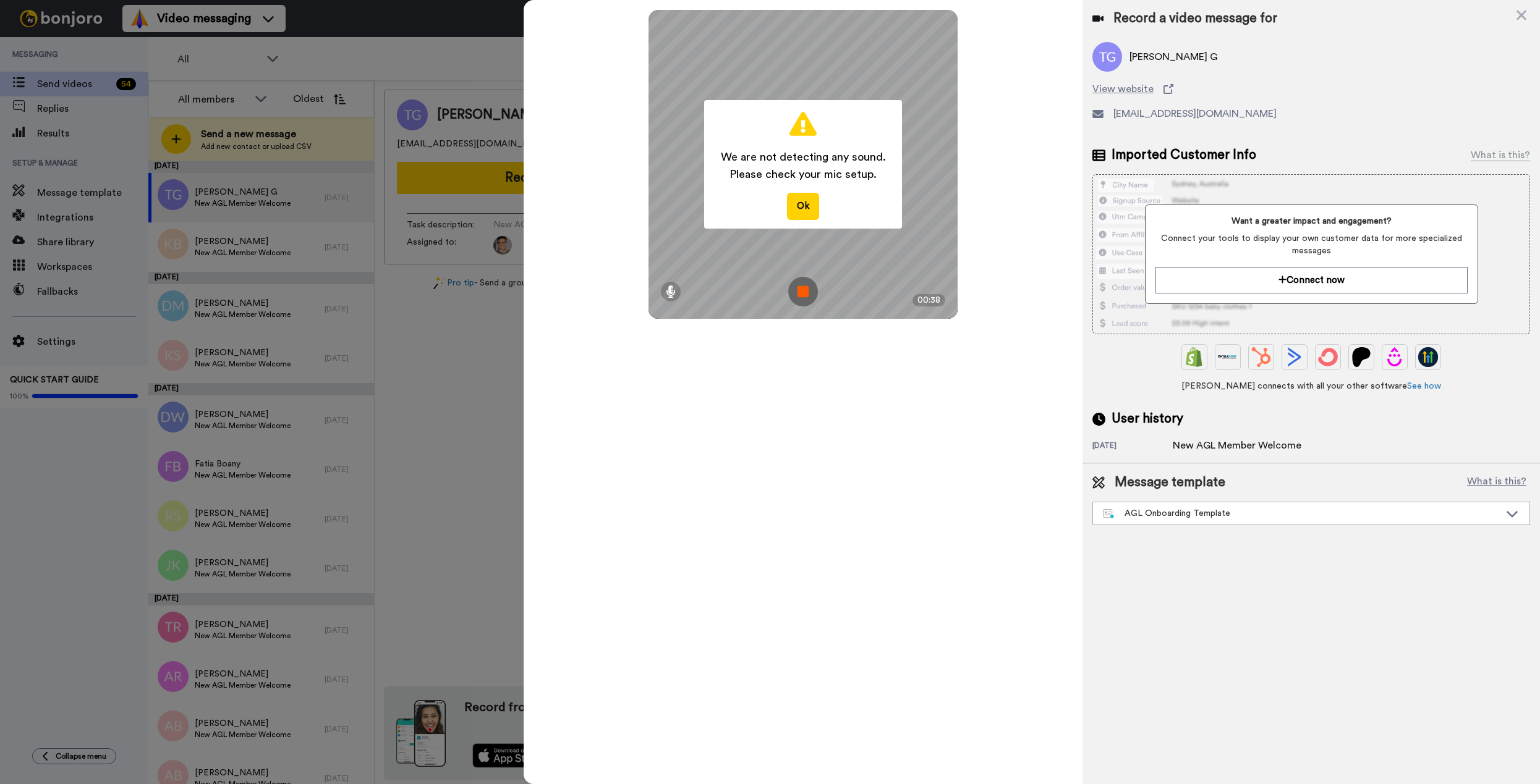
click at [804, 289] on img at bounding box center [803, 291] width 30 height 30
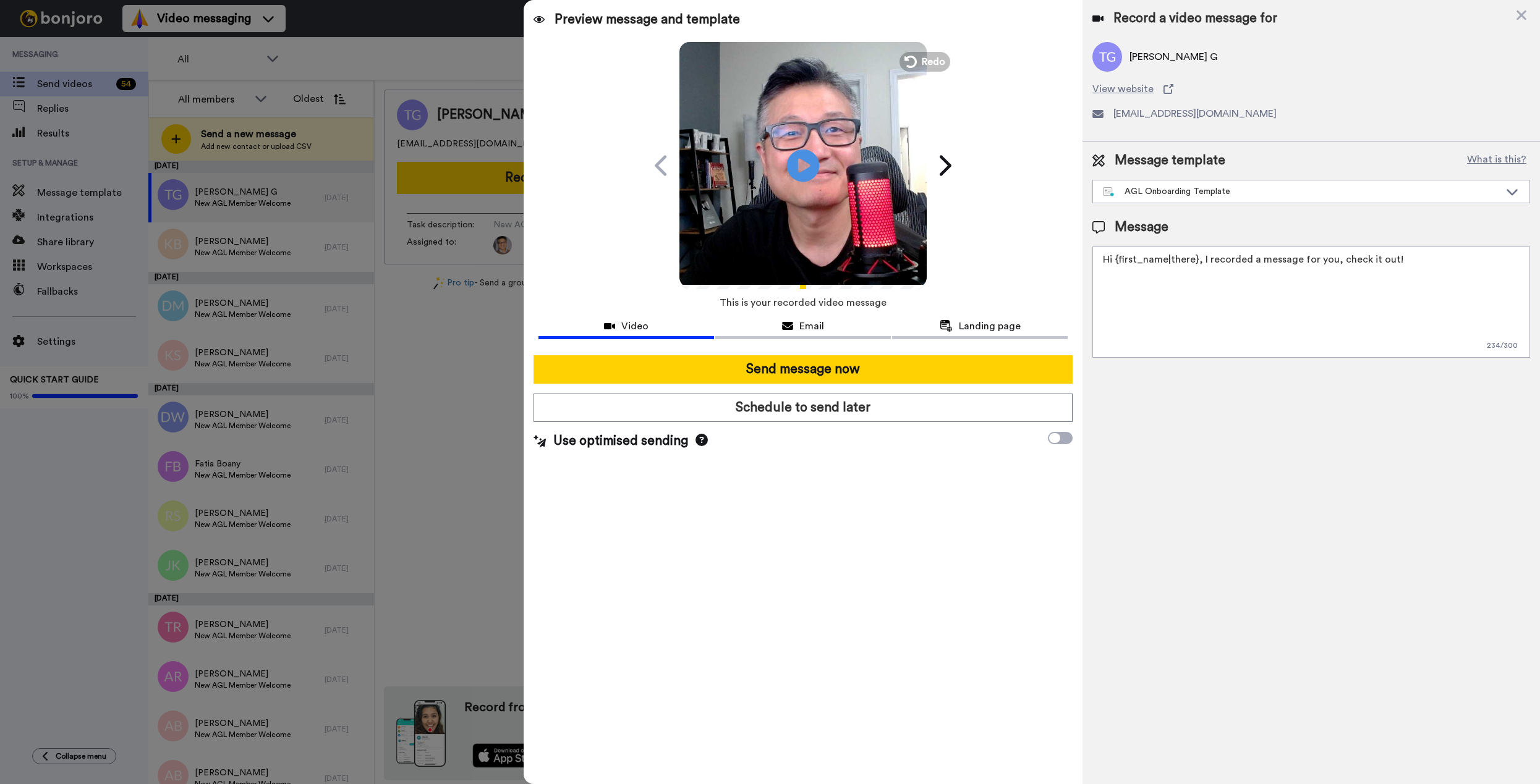
click at [810, 170] on icon at bounding box center [803, 166] width 33 height 33
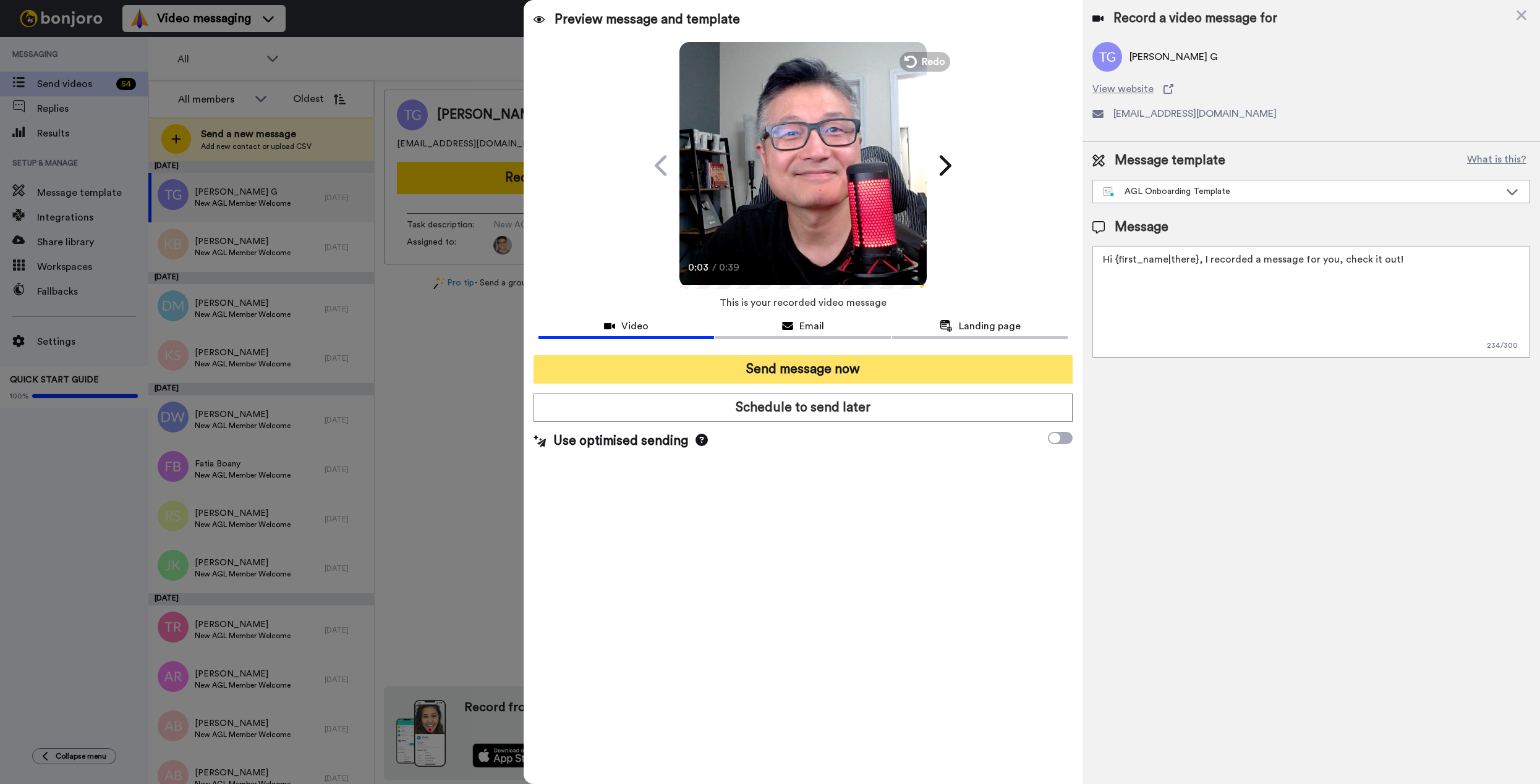
click at [856, 375] on button "Send message now" at bounding box center [803, 369] width 539 height 28
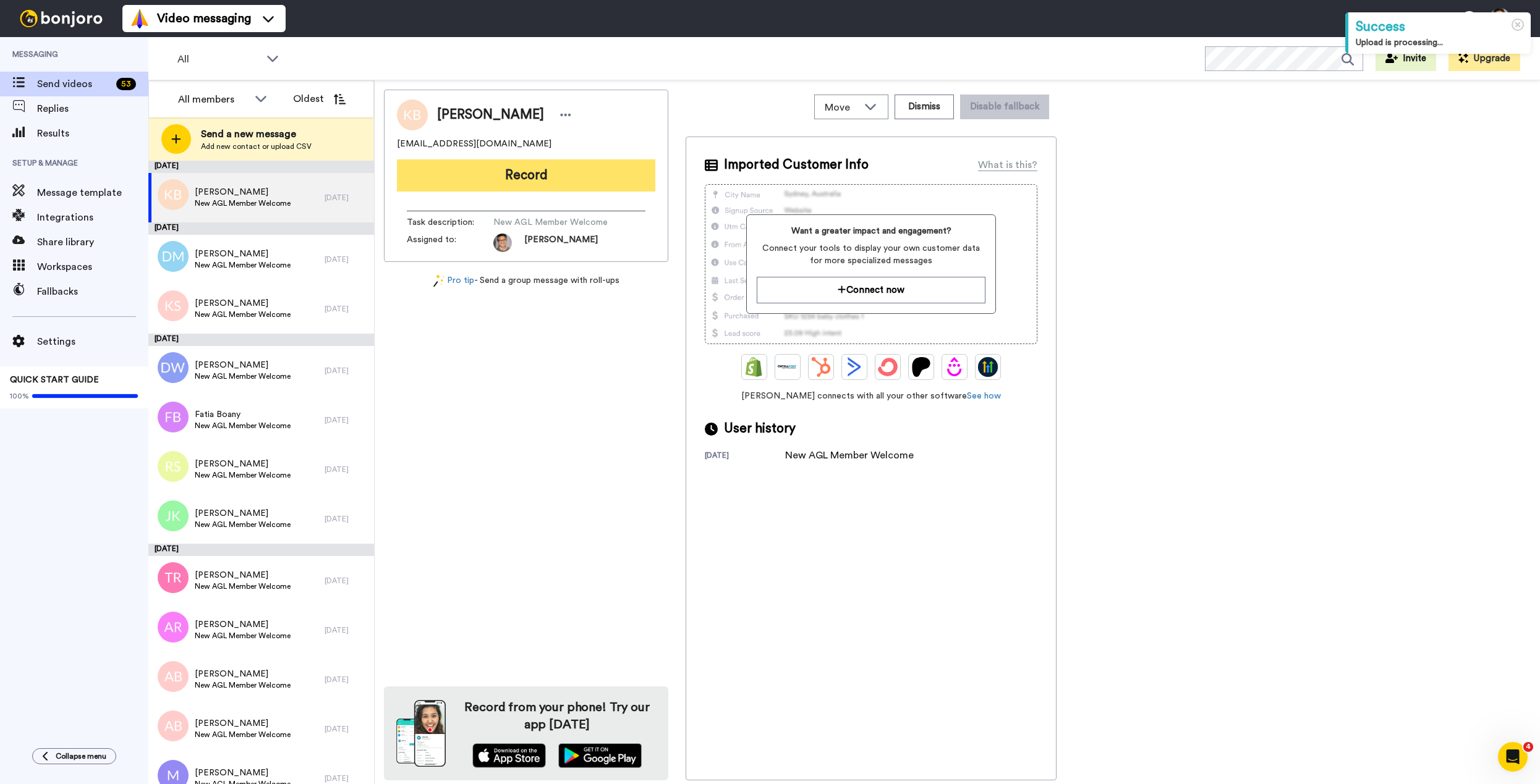
click at [560, 172] on button "Record" at bounding box center [526, 175] width 258 height 32
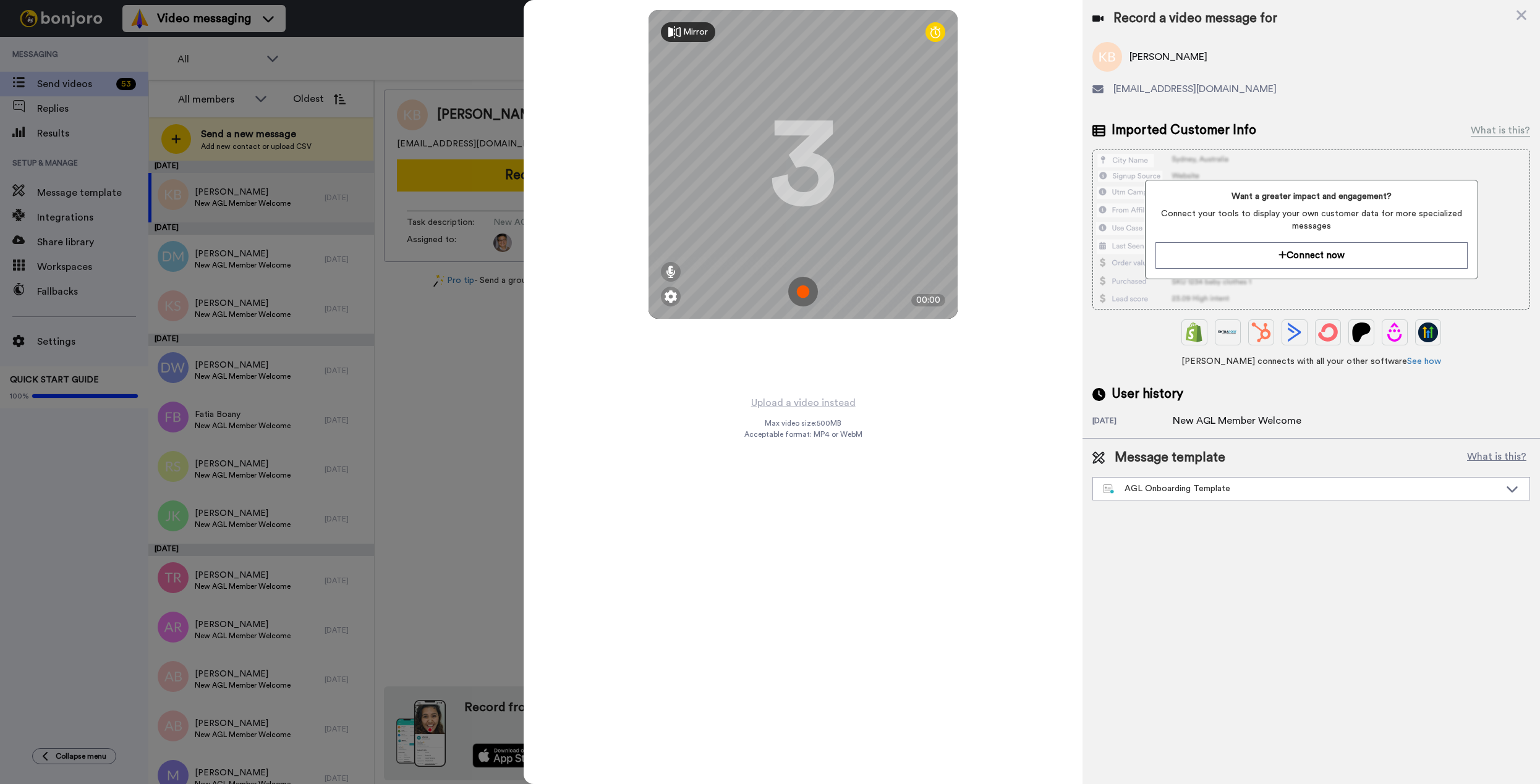
click at [808, 291] on img at bounding box center [803, 291] width 30 height 30
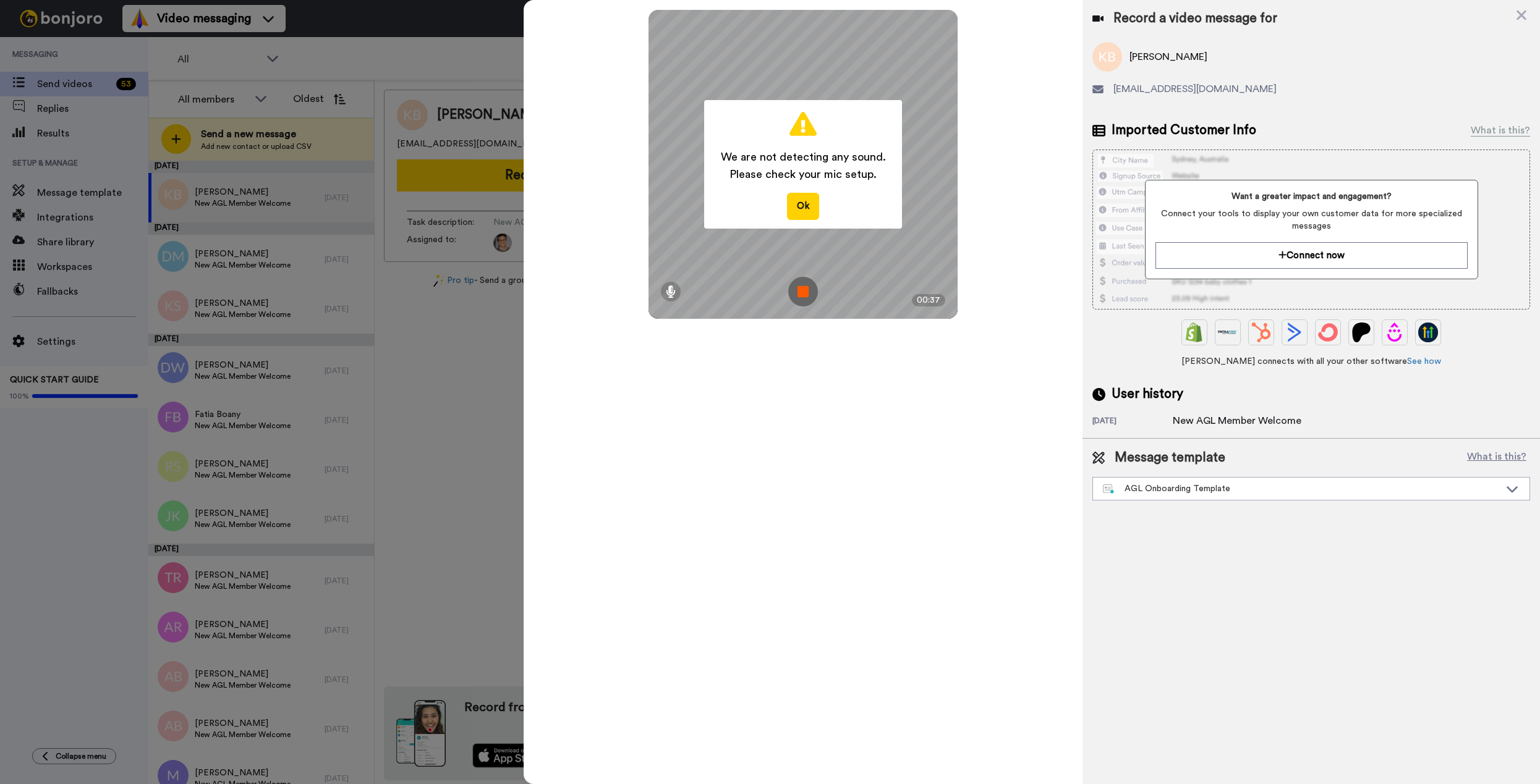
click at [808, 291] on img at bounding box center [803, 291] width 30 height 30
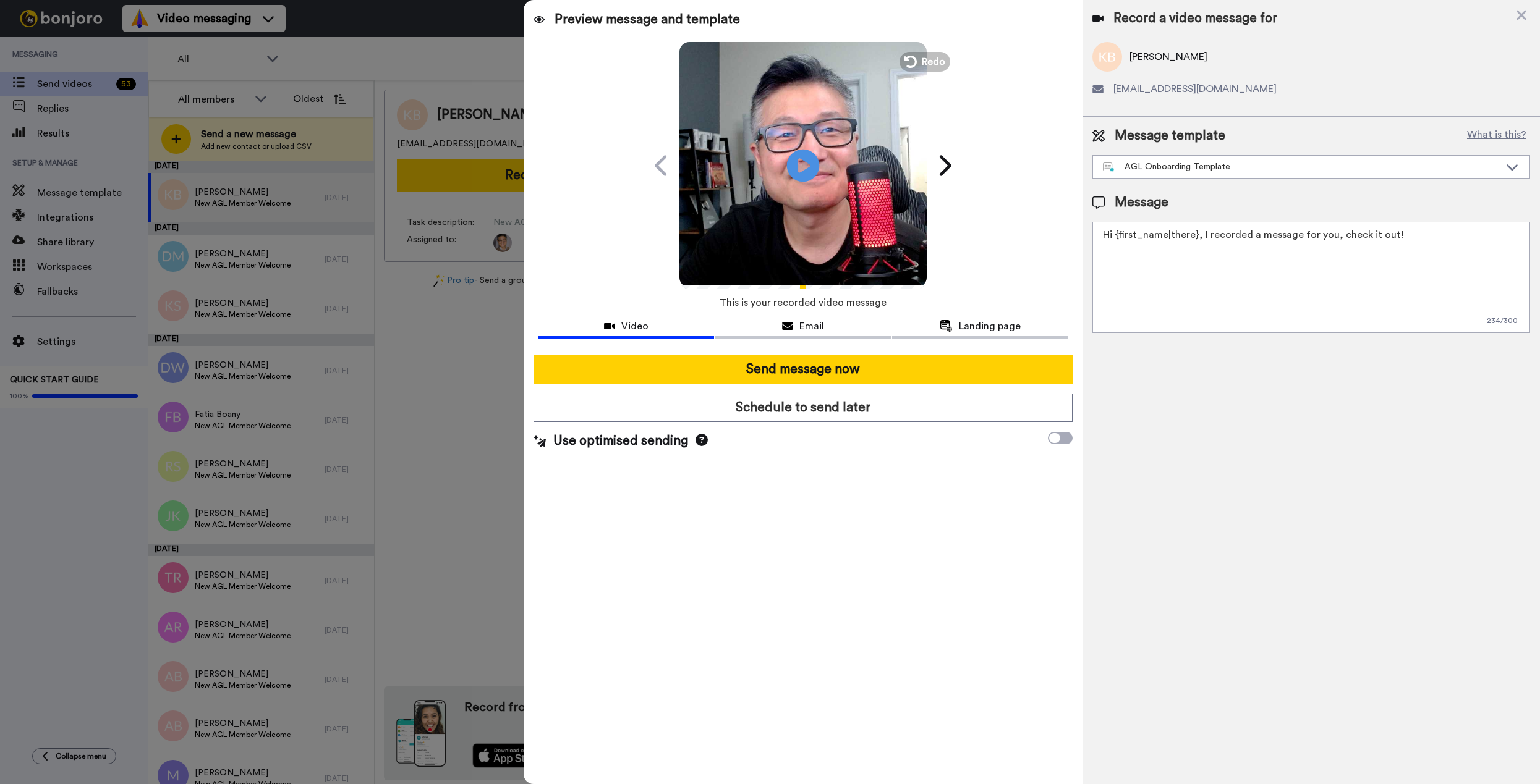
click at [804, 163] on icon "Play/Pause" at bounding box center [803, 165] width 33 height 59
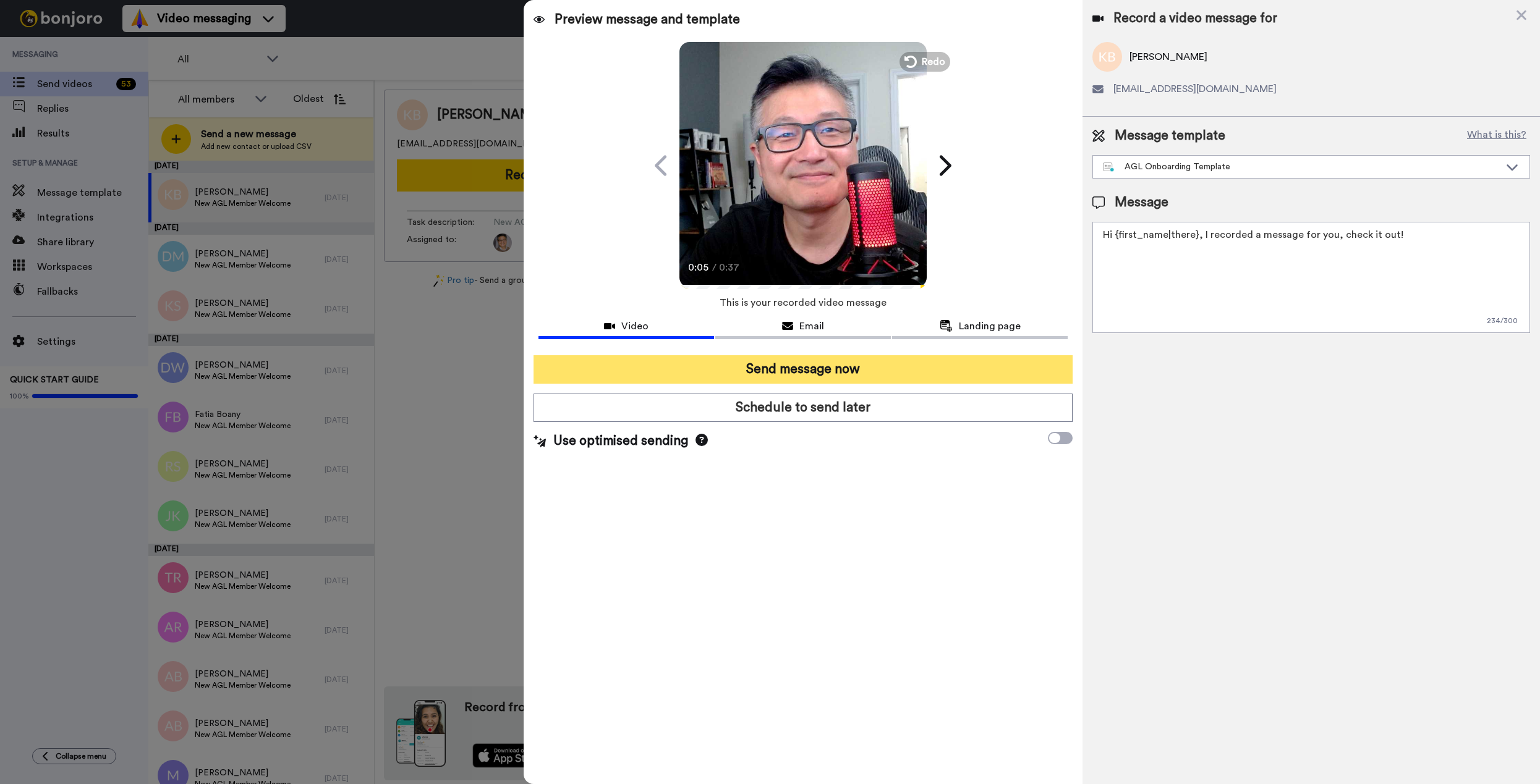
click at [790, 370] on button "Send message now" at bounding box center [803, 369] width 539 height 28
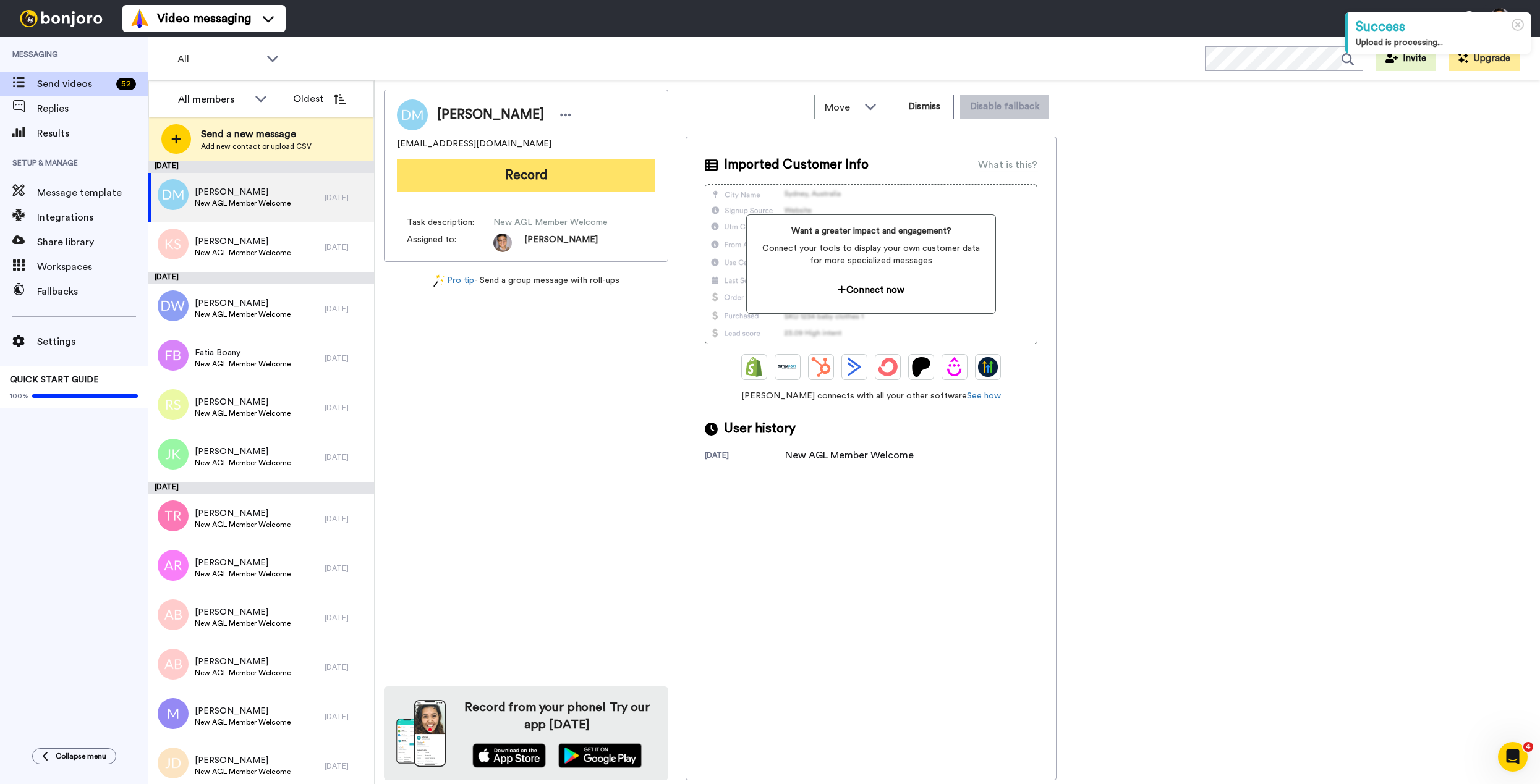
click at [563, 174] on button "Record" at bounding box center [526, 175] width 258 height 32
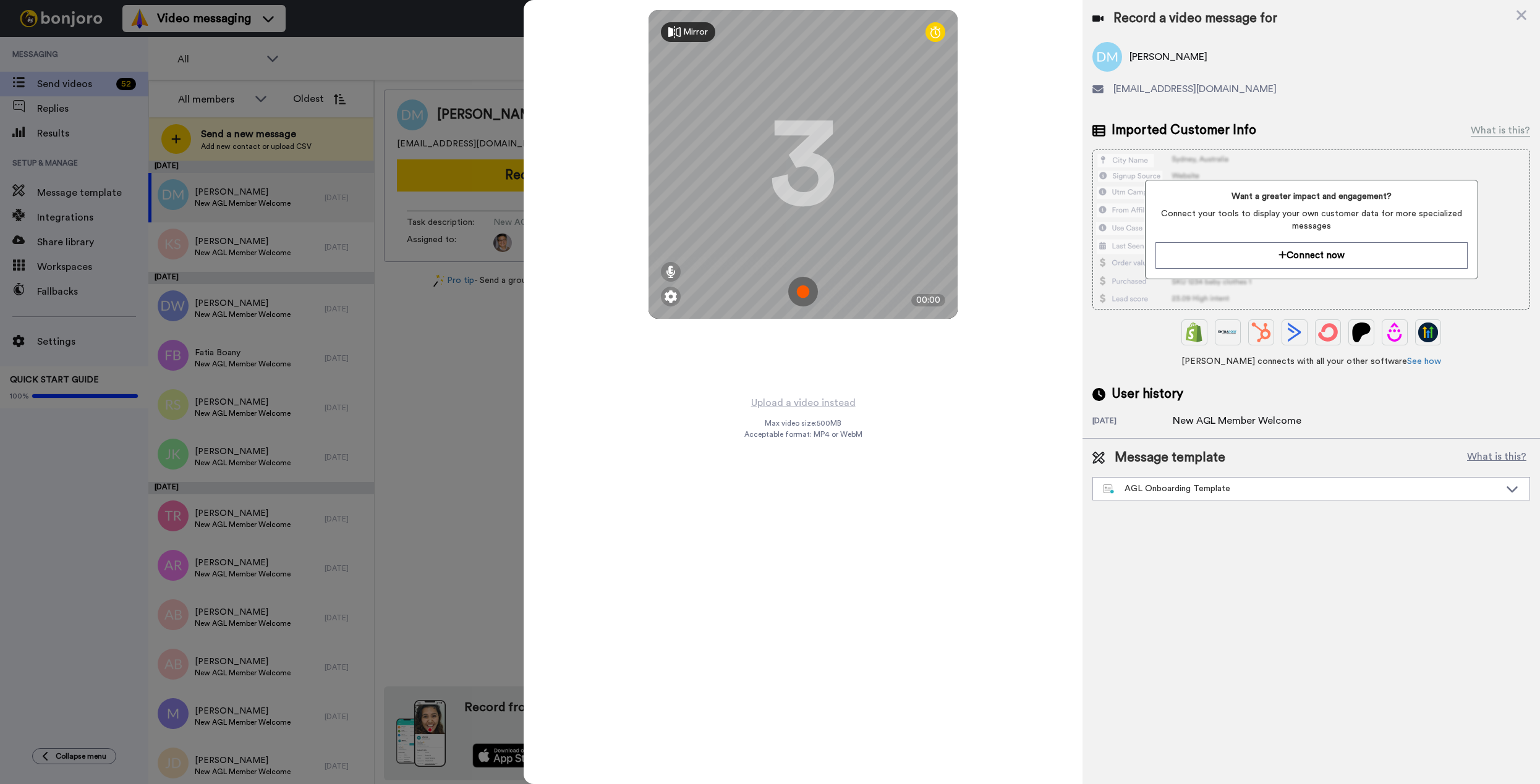
click at [807, 287] on img at bounding box center [803, 291] width 30 height 30
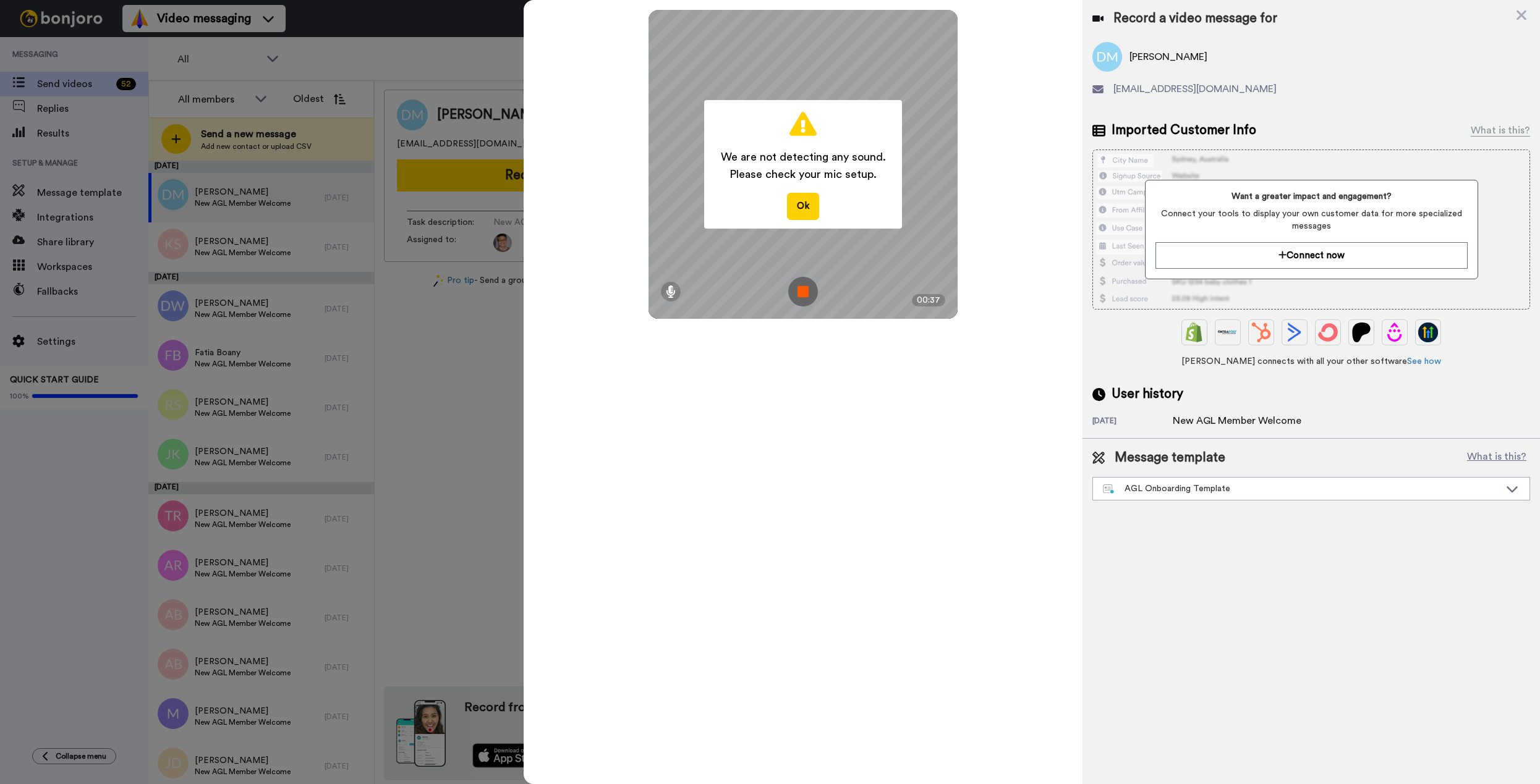
click at [806, 286] on img at bounding box center [803, 291] width 30 height 30
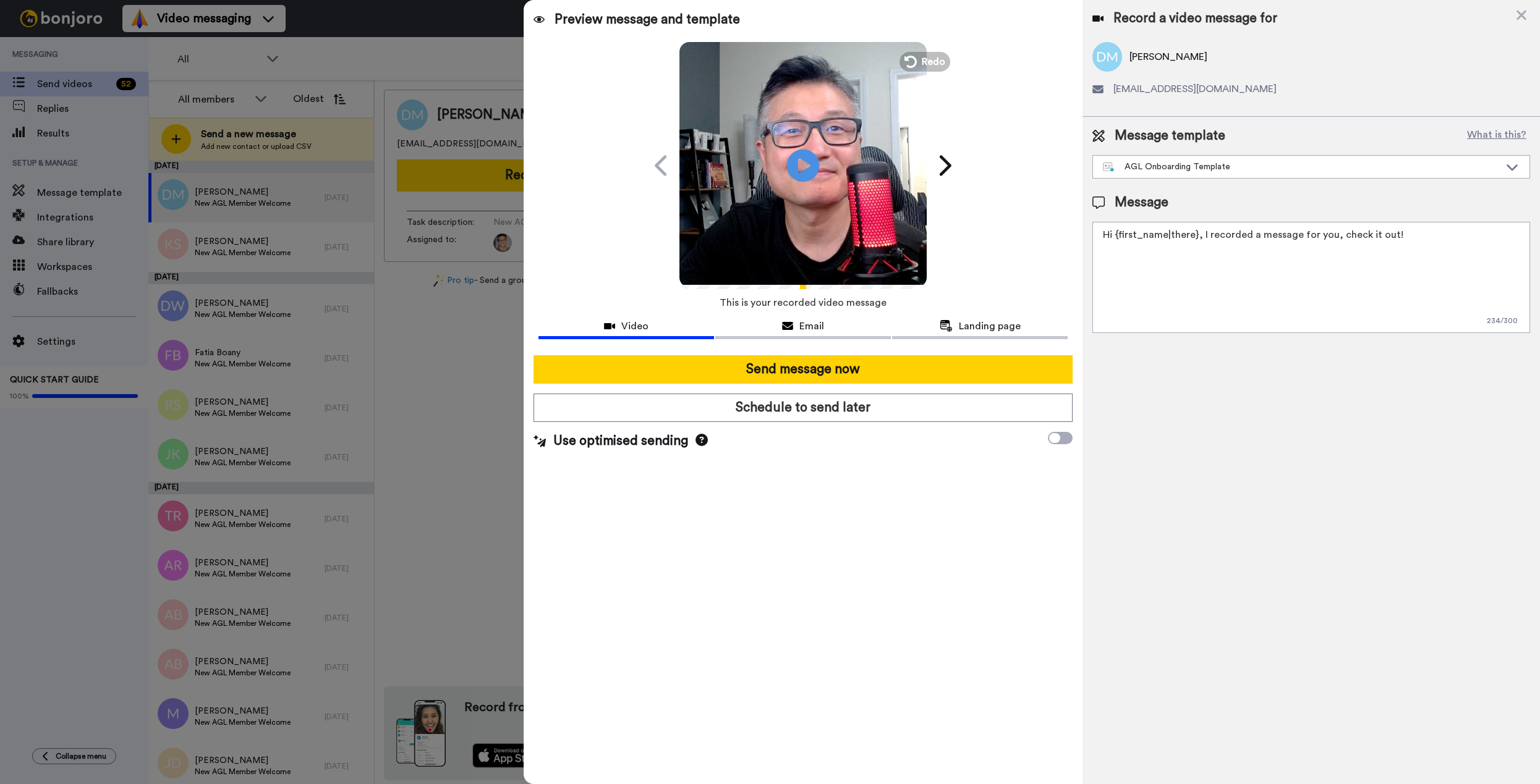
click at [806, 167] on icon "Play/Pause" at bounding box center [803, 165] width 33 height 59
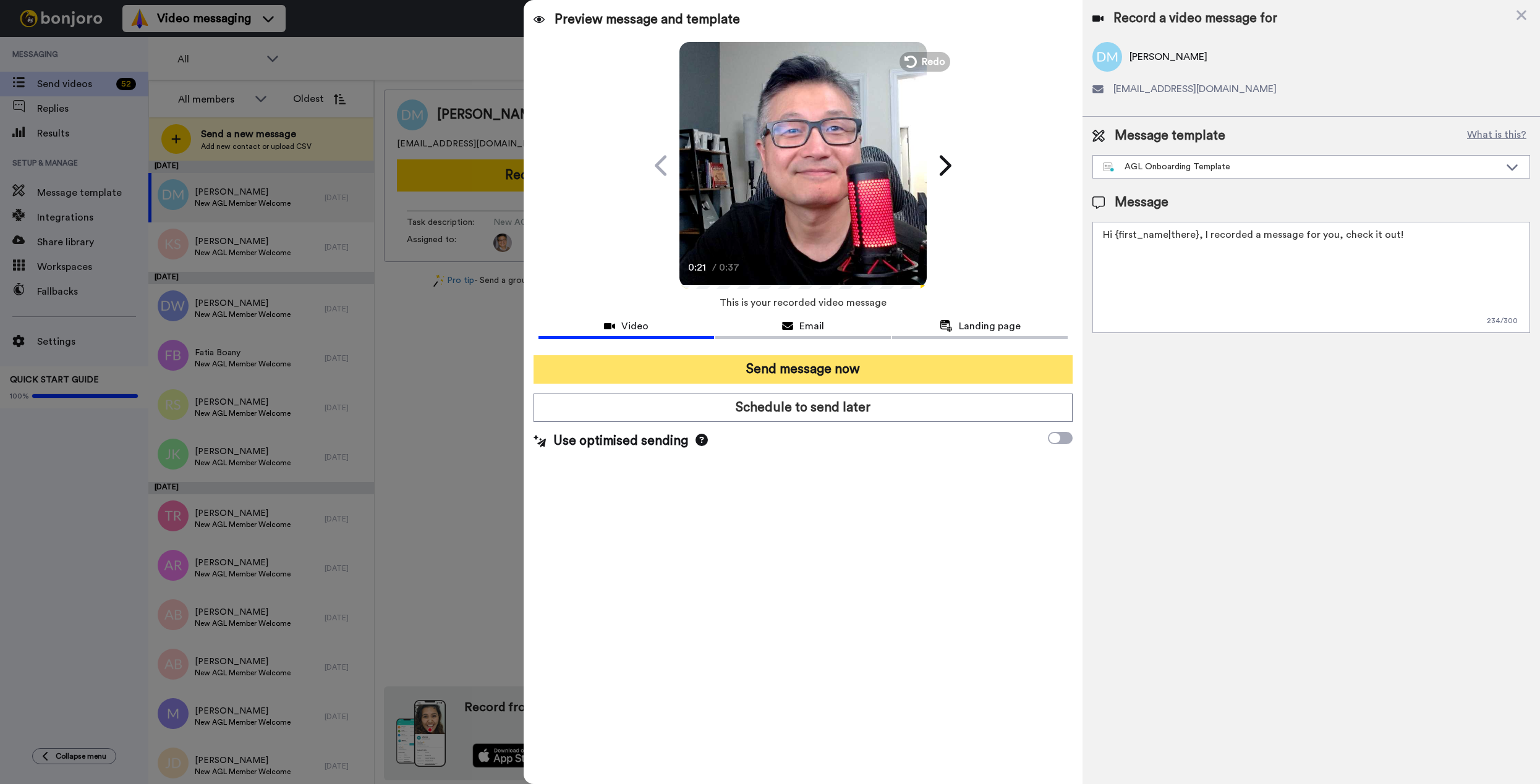
click at [781, 367] on button "Send message now" at bounding box center [803, 369] width 539 height 28
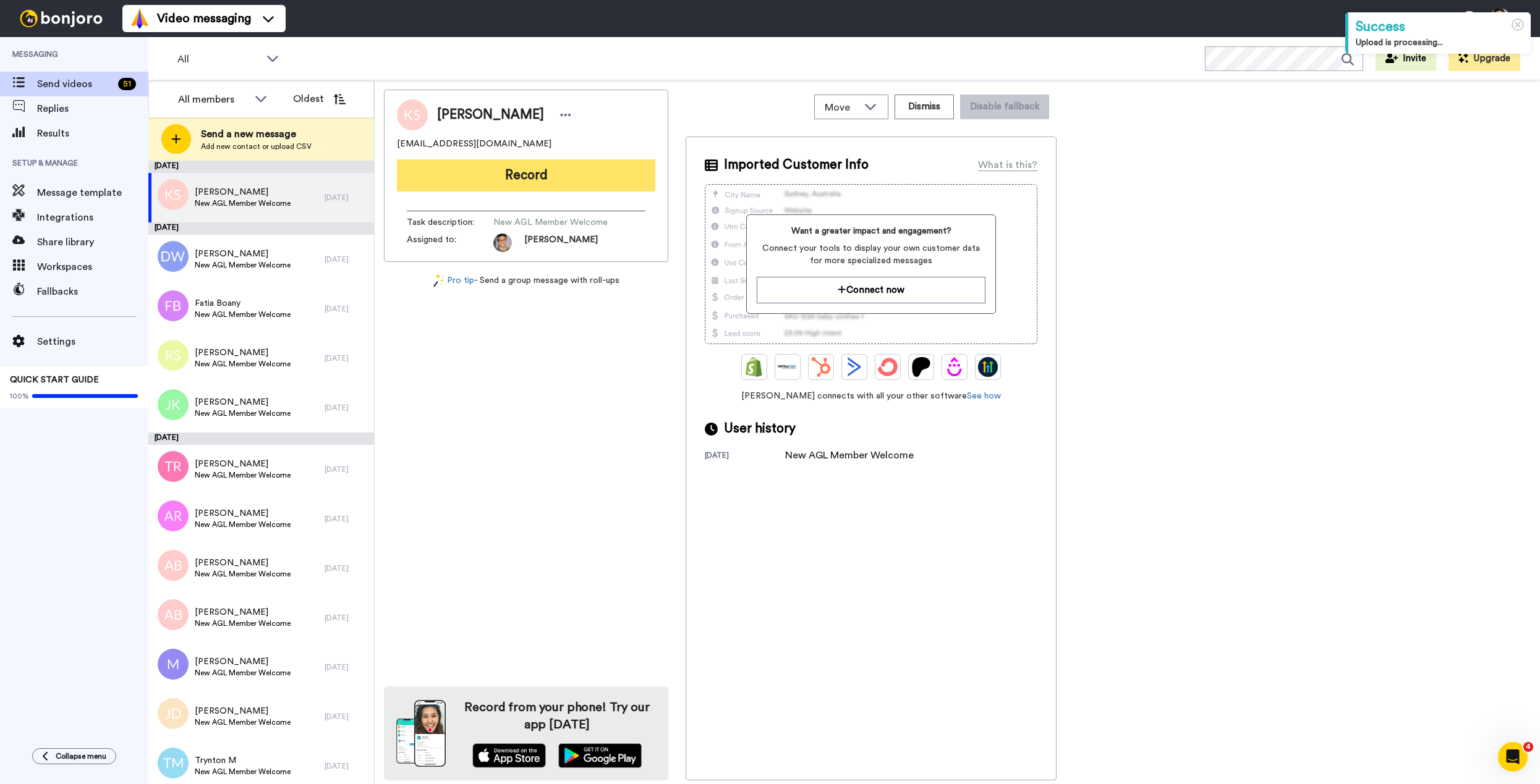
click at [520, 178] on button "Record" at bounding box center [526, 175] width 258 height 32
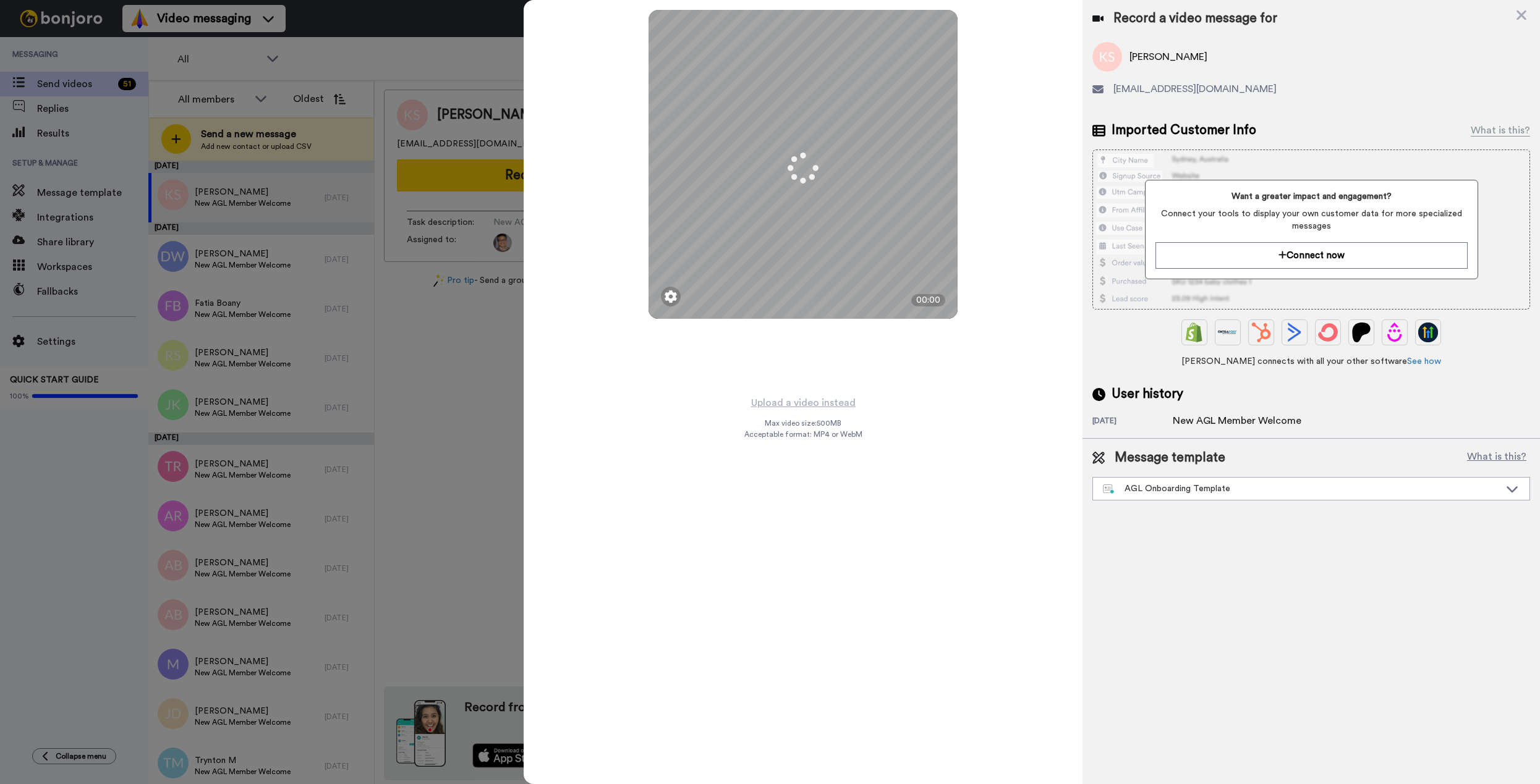
click at [214, 225] on div at bounding box center [770, 392] width 1540 height 784
click at [221, 242] on div at bounding box center [770, 392] width 1540 height 784
click at [810, 291] on img at bounding box center [803, 291] width 30 height 30
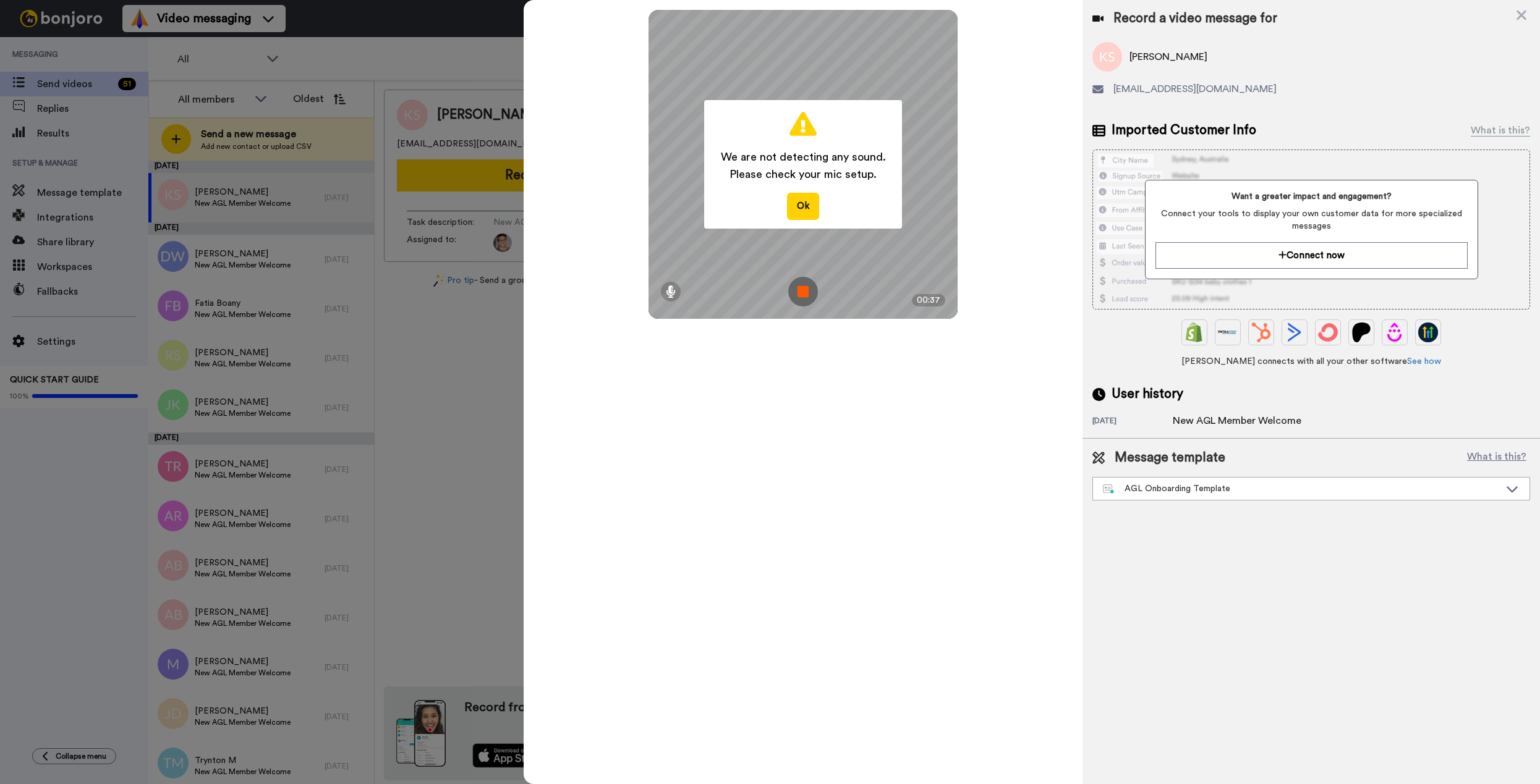
click at [810, 291] on img at bounding box center [803, 291] width 30 height 30
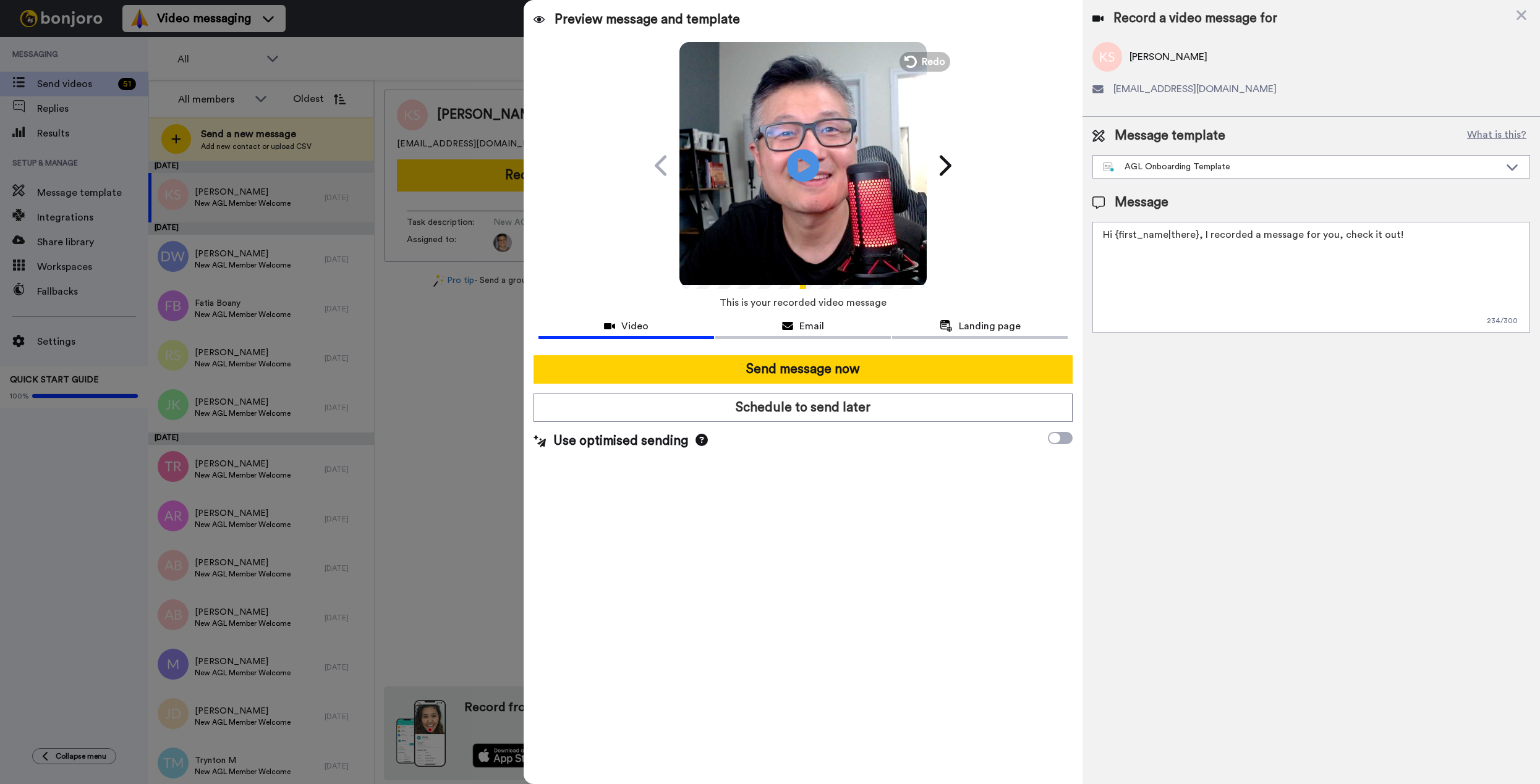
click at [798, 152] on icon at bounding box center [803, 166] width 33 height 33
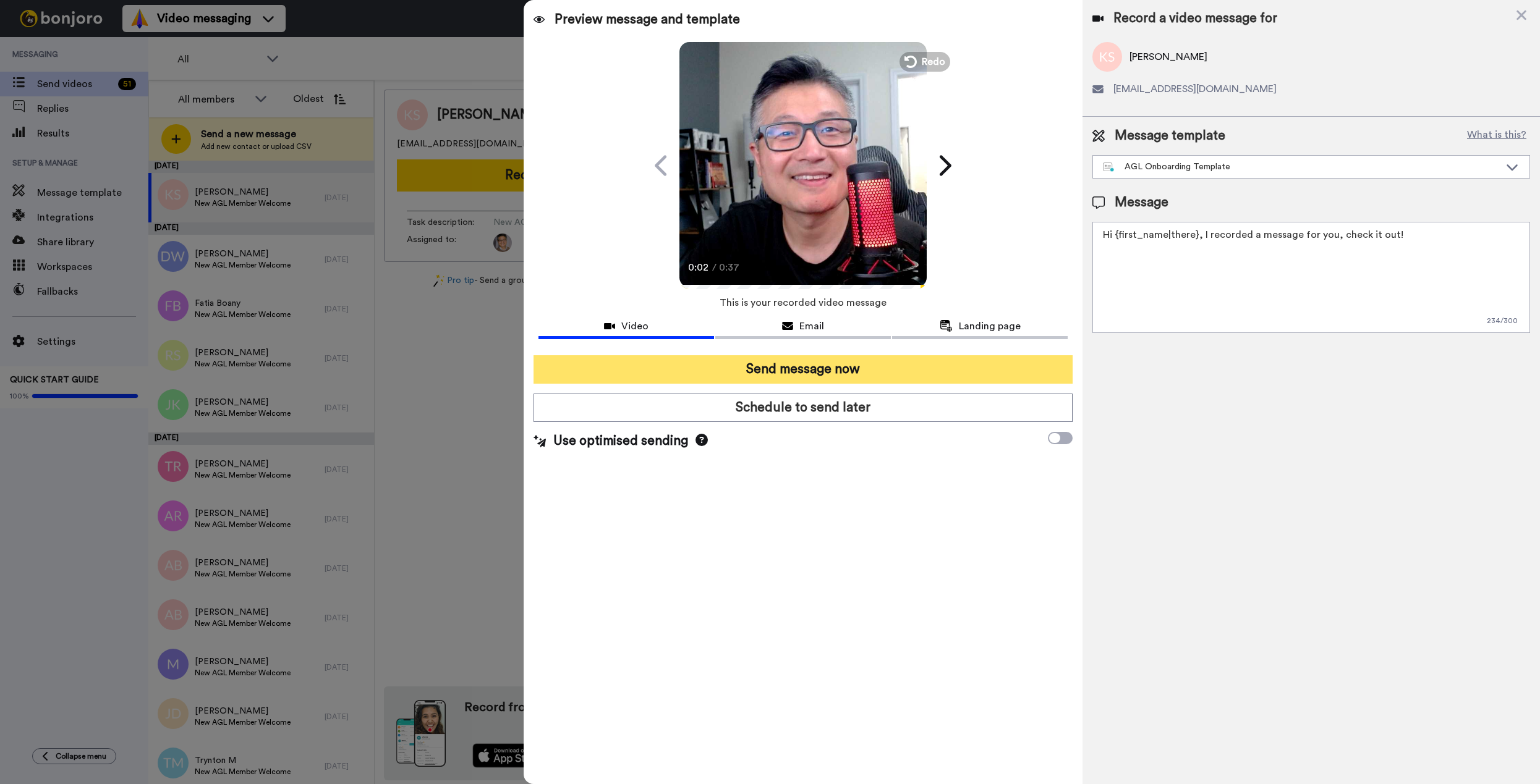
click at [755, 370] on button "Send message now" at bounding box center [803, 369] width 539 height 28
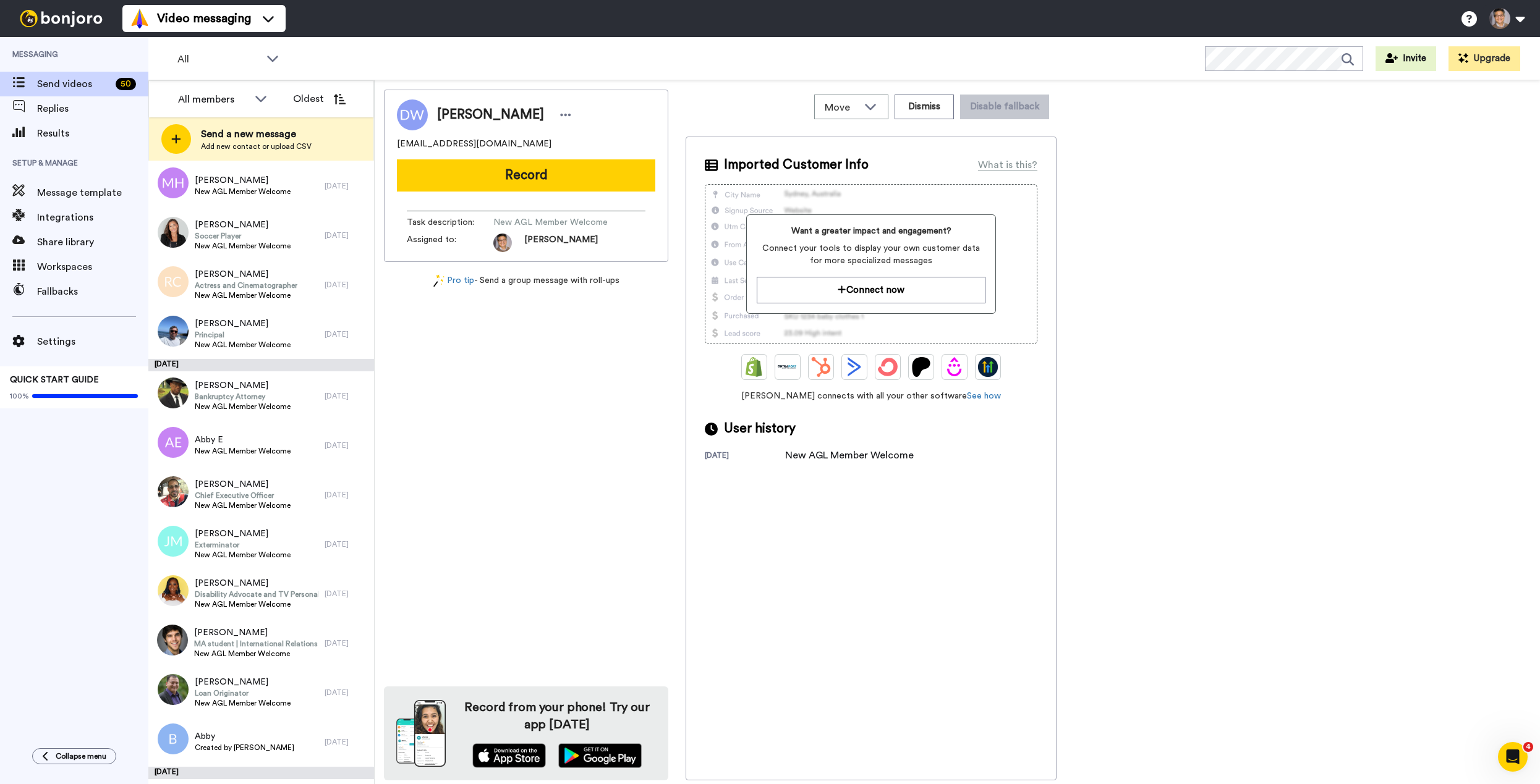
scroll to position [1911, 0]
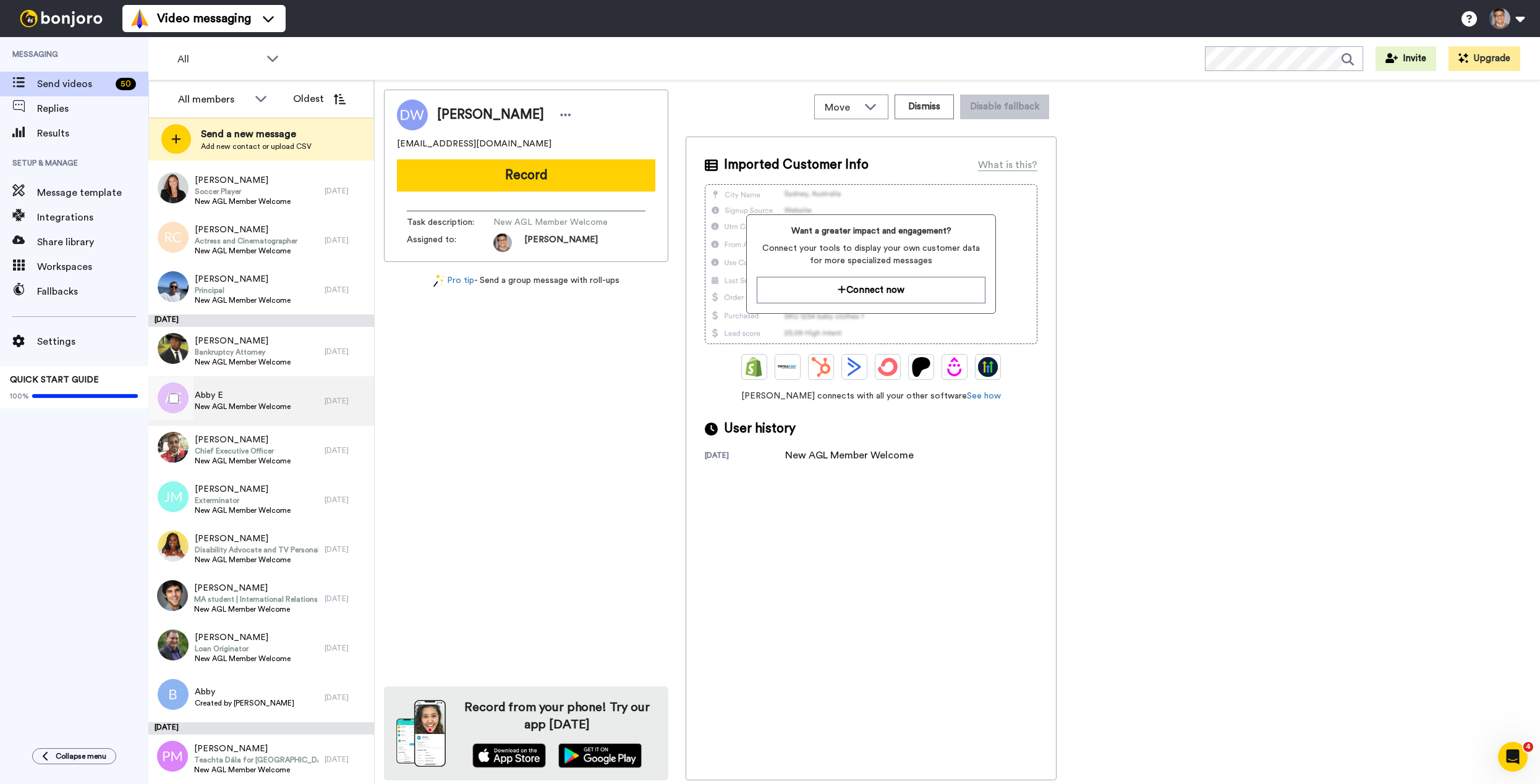
click at [227, 393] on span "Abby E" at bounding box center [243, 396] width 96 height 13
